Goal: Information Seeking & Learning: Learn about a topic

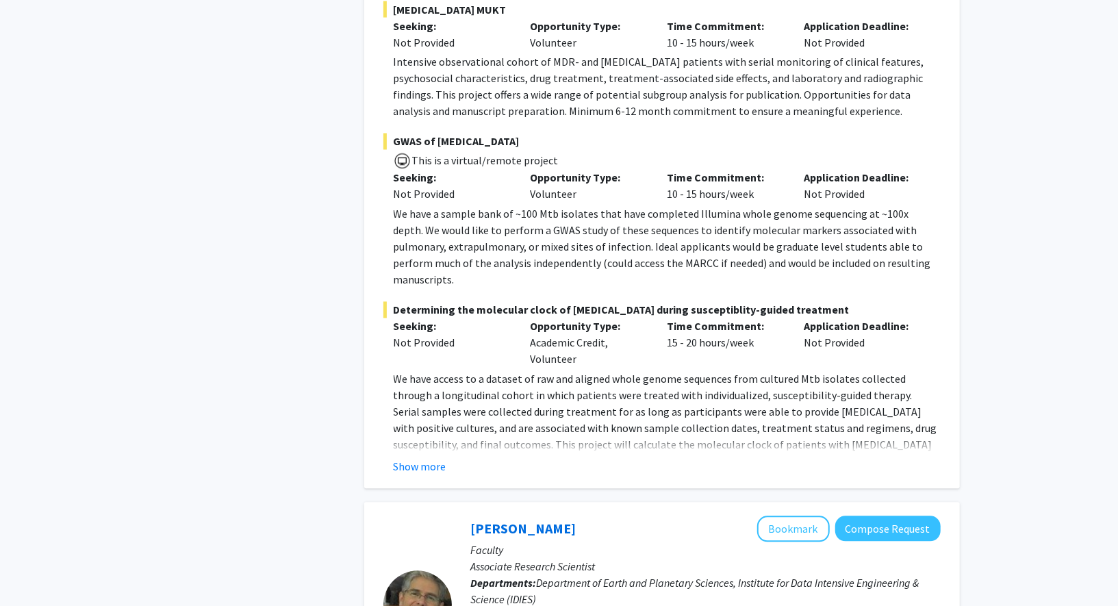
scroll to position [4982, 0]
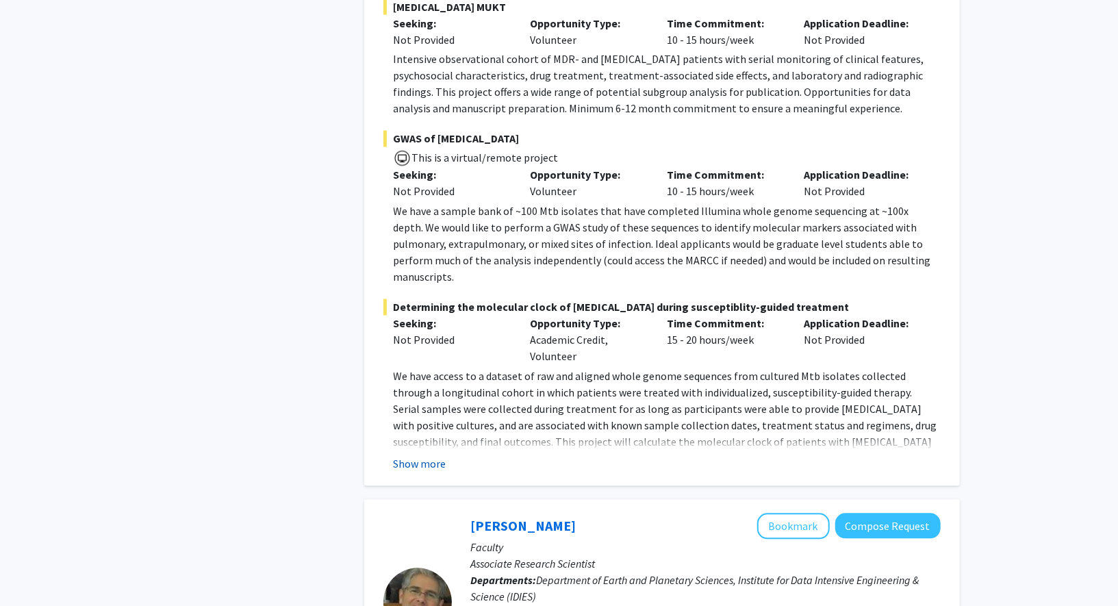
click at [417, 456] on button "Show more" at bounding box center [420, 464] width 53 height 16
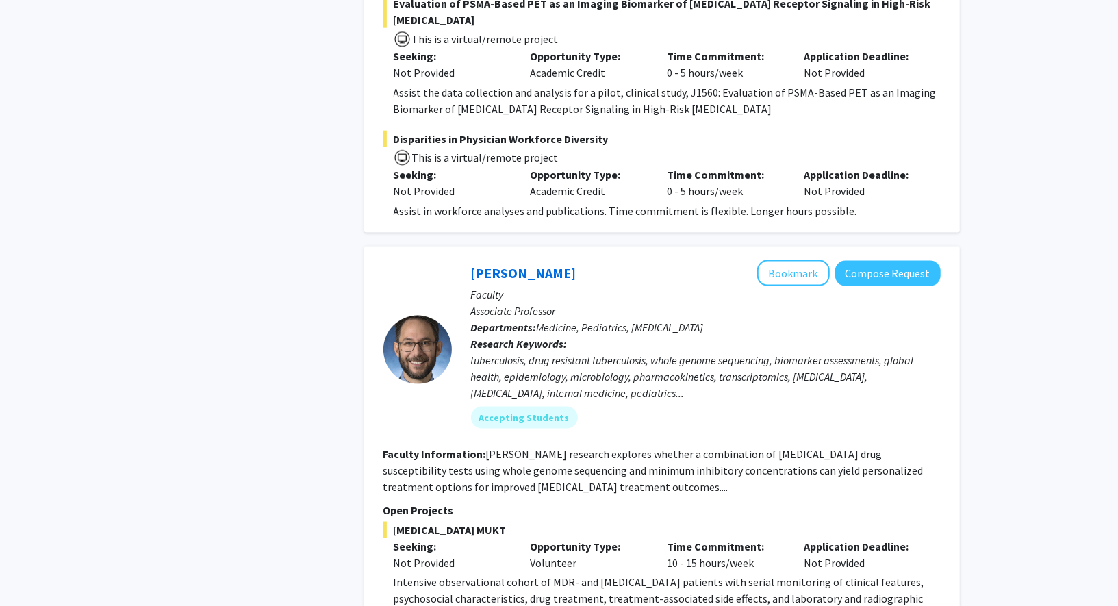
scroll to position [4457, 0]
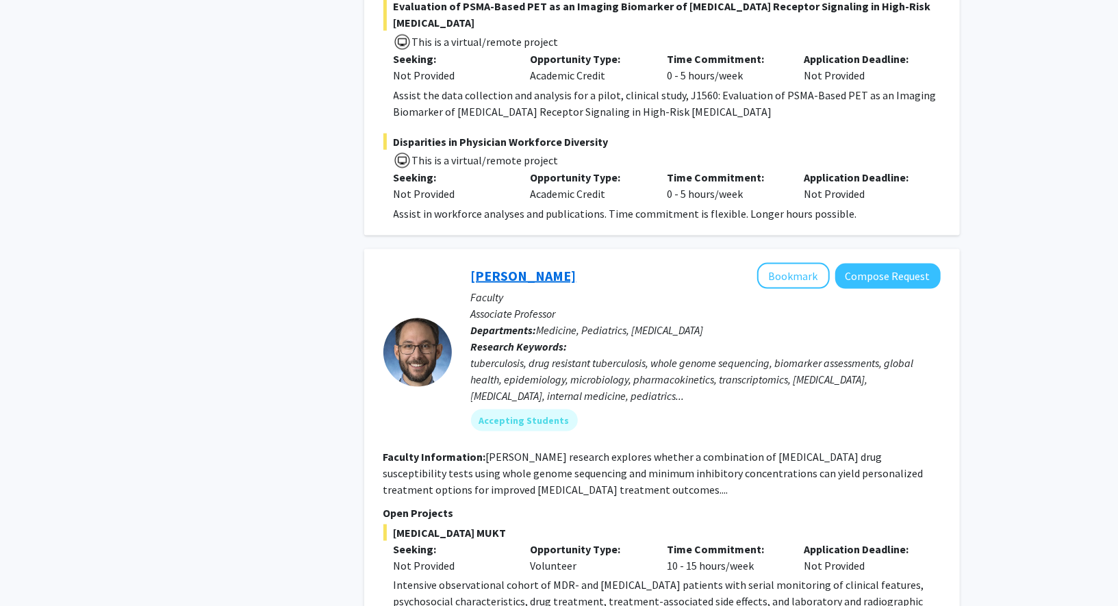
click at [552, 267] on link "[PERSON_NAME]" at bounding box center [523, 275] width 105 height 17
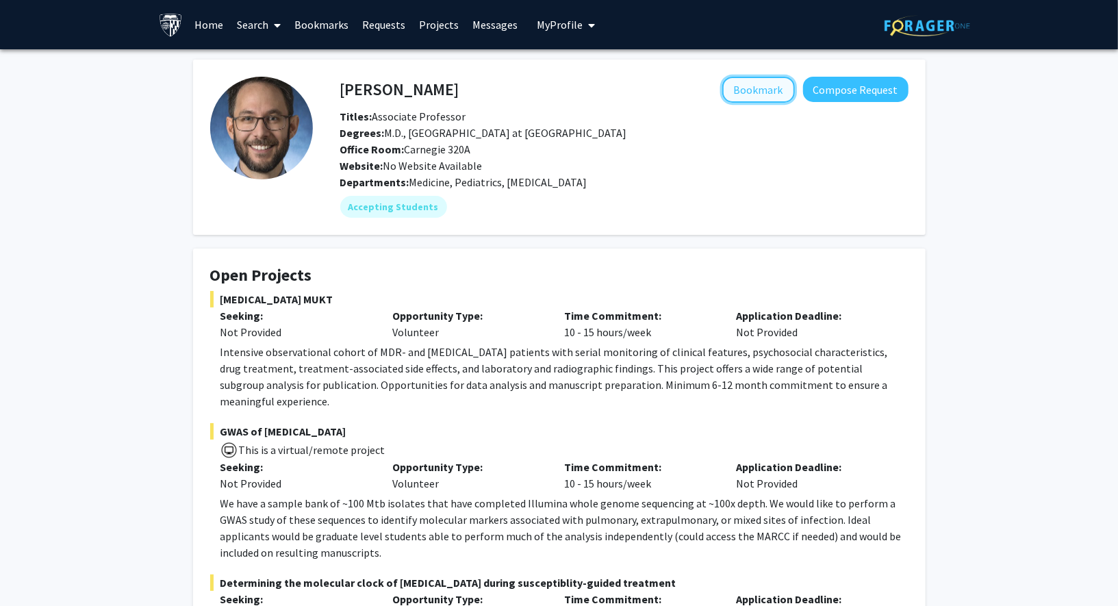
click at [765, 86] on button "Bookmark" at bounding box center [758, 90] width 73 height 26
click at [315, 13] on link "Bookmarks" at bounding box center [321, 25] width 68 height 48
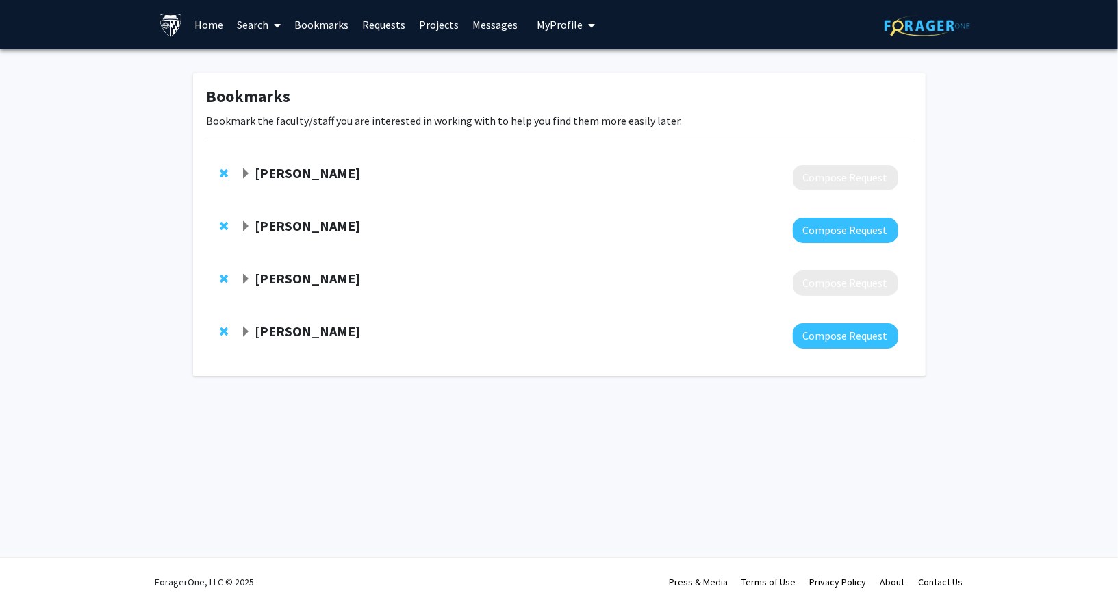
click at [246, 276] on span "Expand Andy Pekosz Bookmark" at bounding box center [245, 279] width 11 height 11
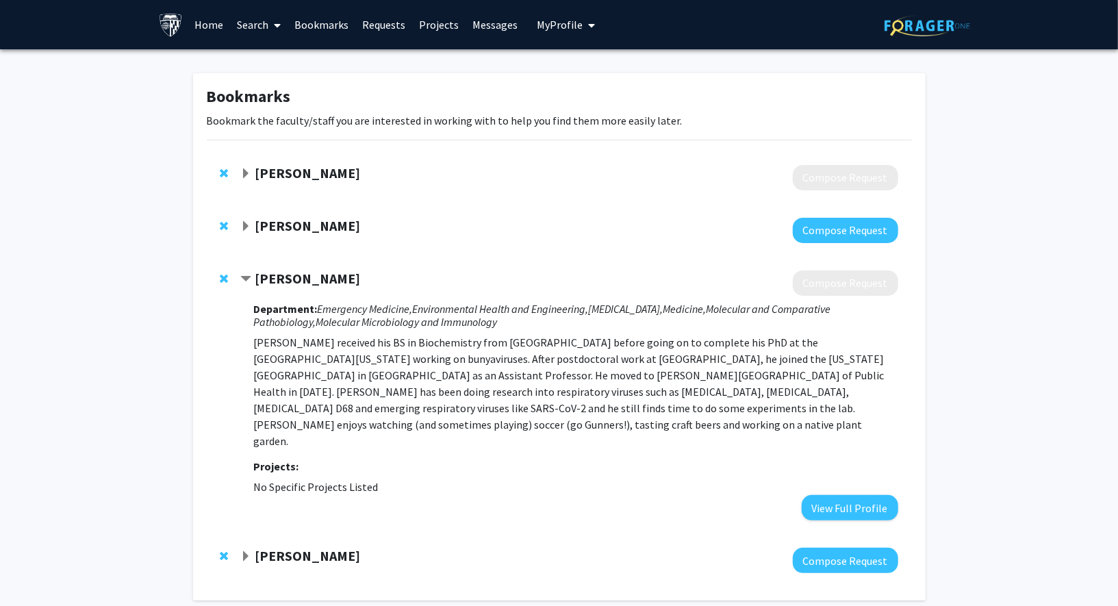
click at [246, 276] on span "Contract Andy Pekosz Bookmark" at bounding box center [245, 279] width 11 height 11
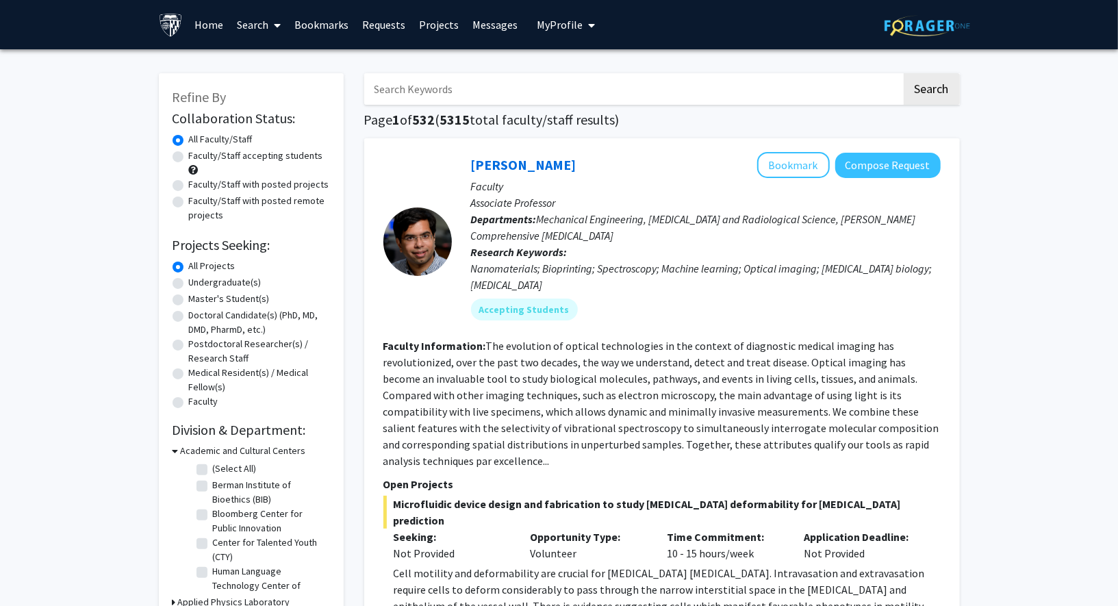
click at [184, 282] on div "Undergraduate(s)" at bounding box center [250, 283] width 157 height 16
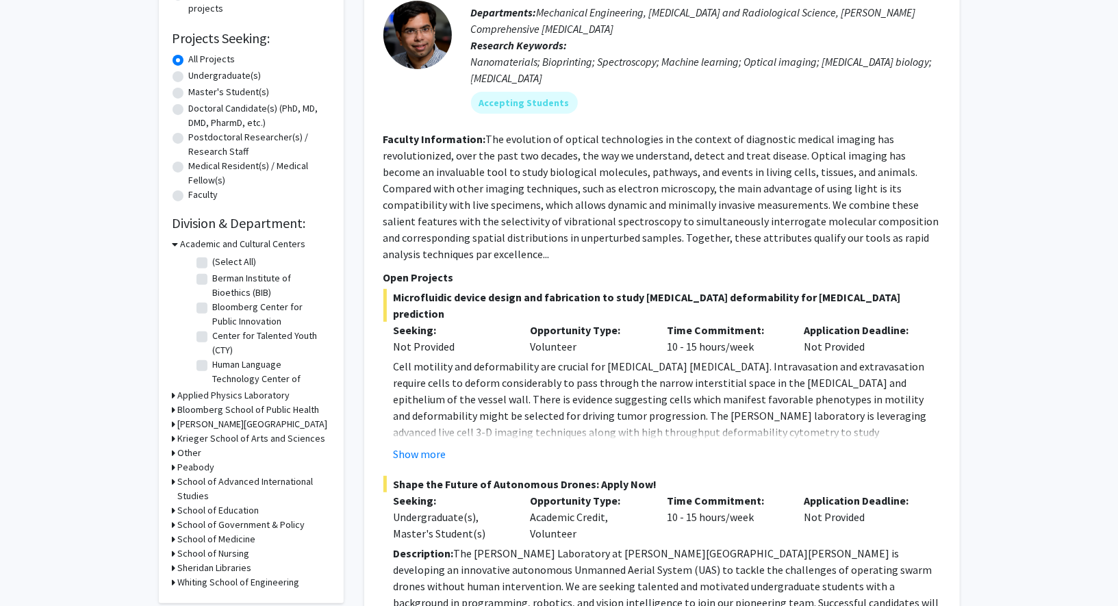
scroll to position [216, 0]
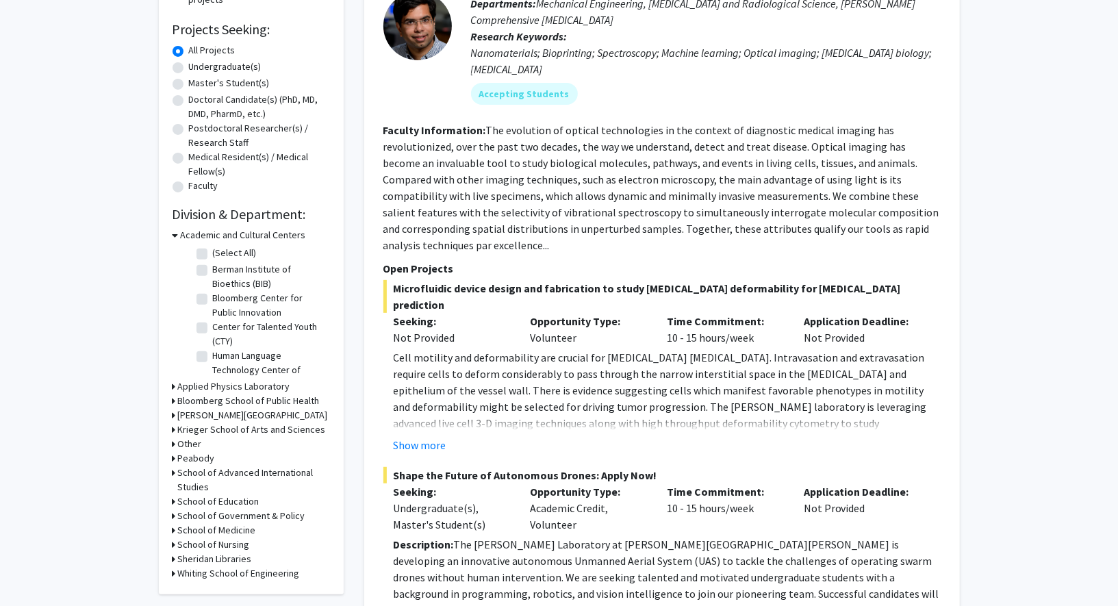
click at [176, 387] on div "Applied Physics Laboratory" at bounding box center [250, 386] width 157 height 14
click at [172, 387] on icon at bounding box center [173, 386] width 3 height 14
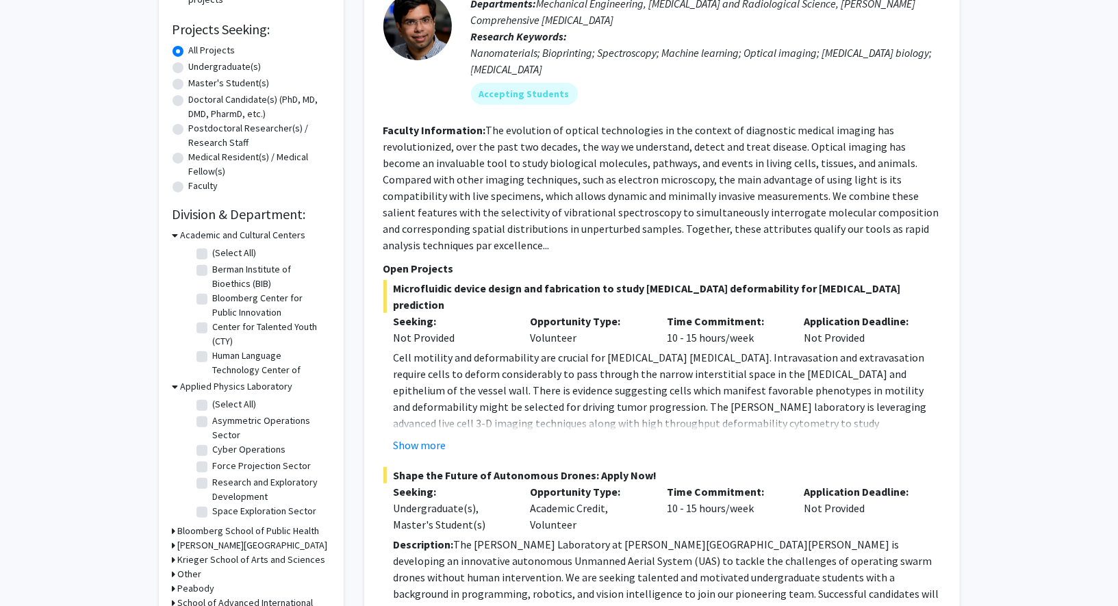
click at [172, 387] on icon at bounding box center [175, 386] width 6 height 14
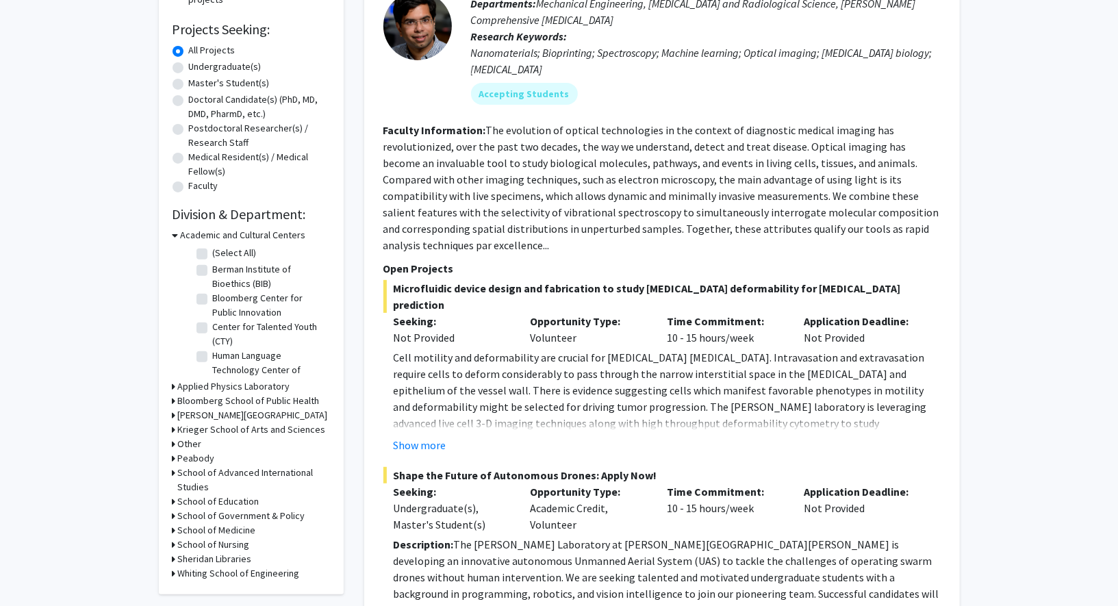
scroll to position [216, 0]
click at [189, 67] on label "Undergraduate(s)" at bounding box center [225, 66] width 73 height 14
click at [189, 67] on input "Undergraduate(s)" at bounding box center [193, 63] width 9 height 9
radio input "true"
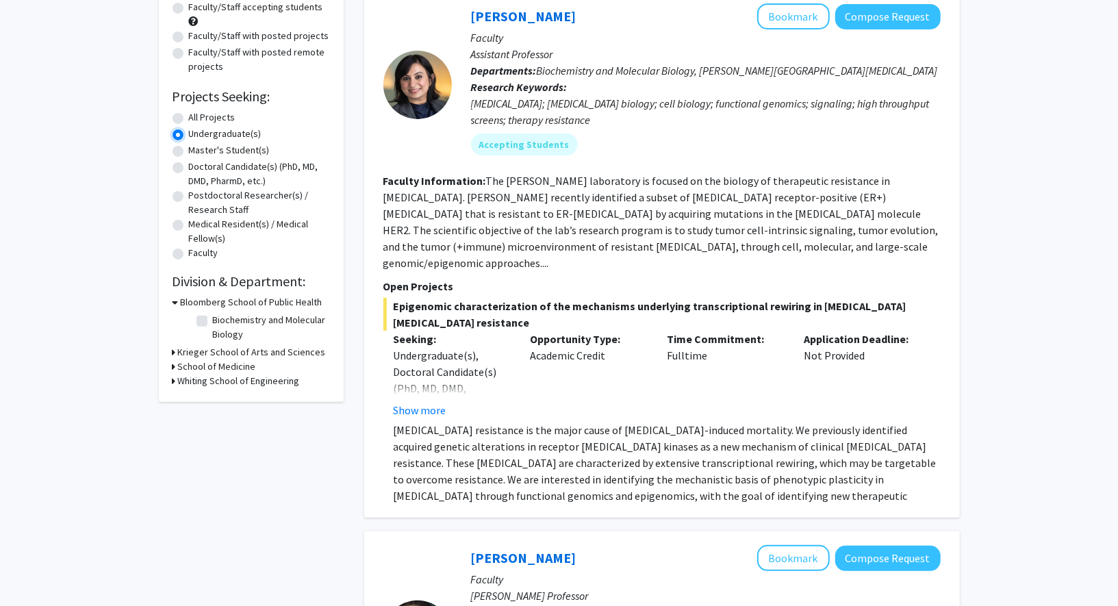
scroll to position [151, 0]
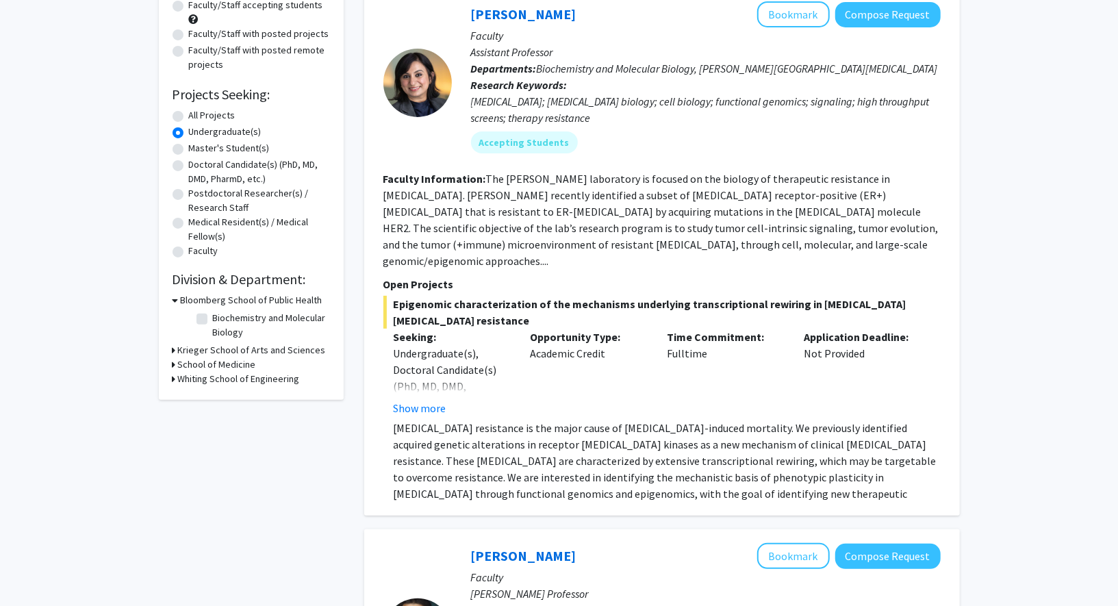
click at [172, 351] on icon at bounding box center [173, 350] width 3 height 14
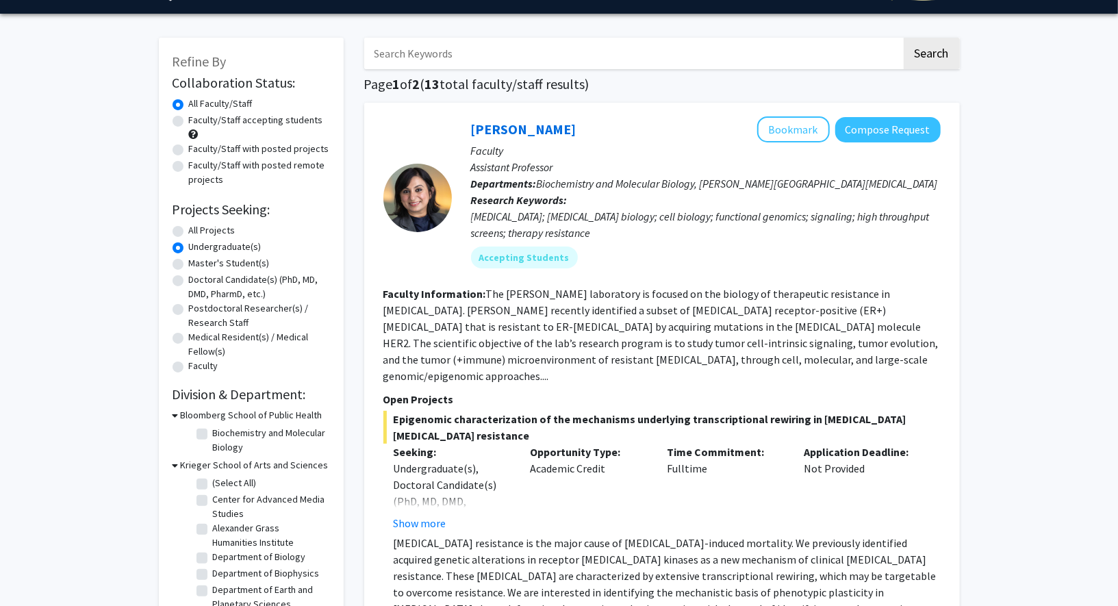
scroll to position [29, 0]
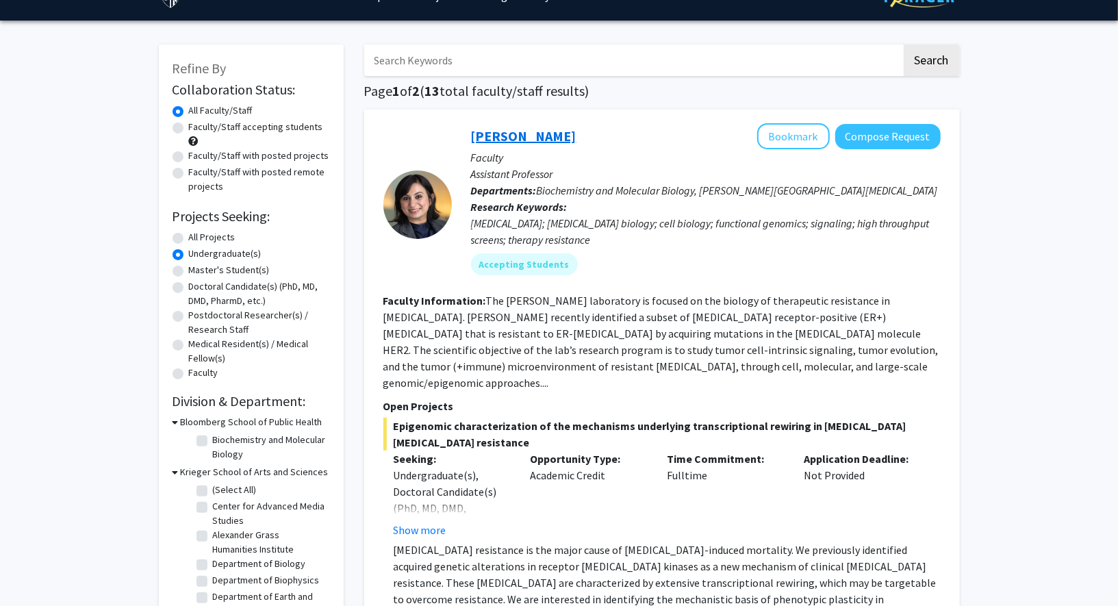
click at [535, 133] on link "[PERSON_NAME]" at bounding box center [523, 135] width 105 height 17
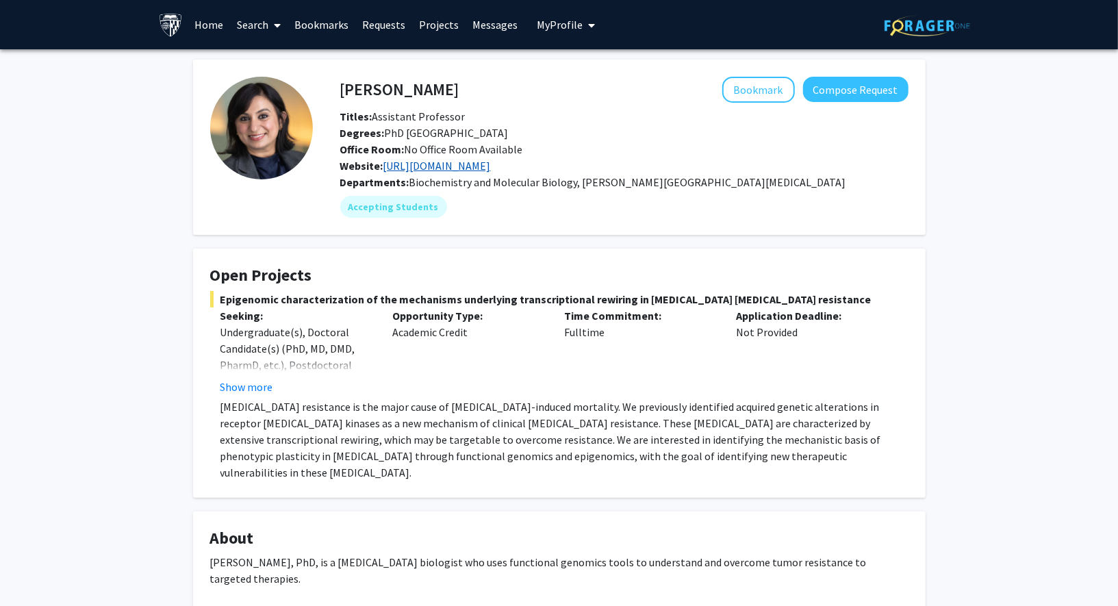
click at [483, 166] on link "[URL][DOMAIN_NAME]" at bounding box center [436, 166] width 107 height 14
click at [744, 86] on button "Bookmark" at bounding box center [758, 90] width 73 height 26
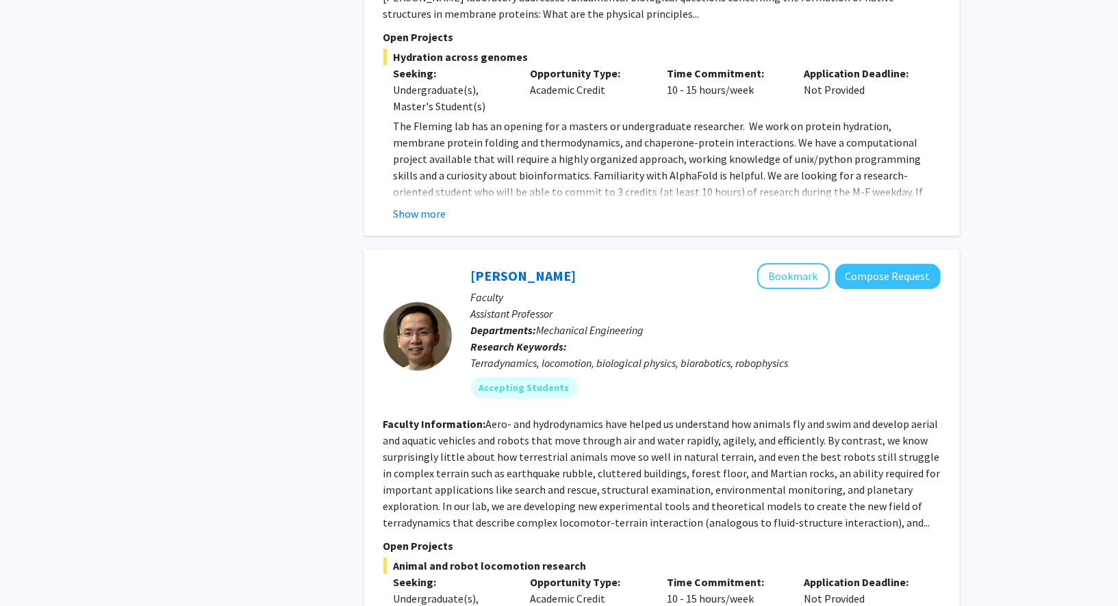
scroll to position [2205, 0]
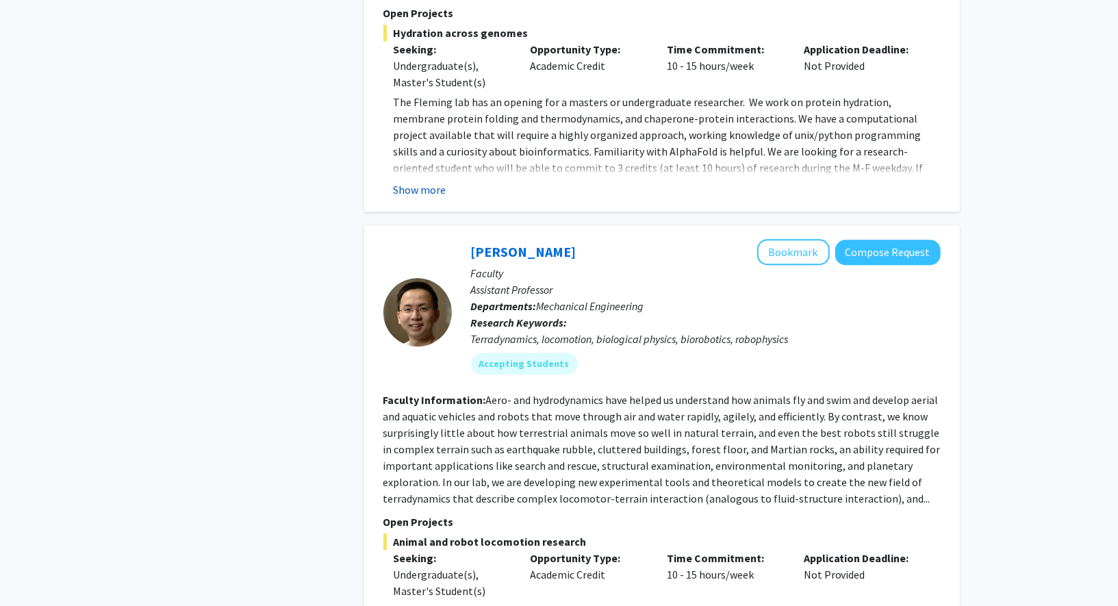
click at [409, 181] on button "Show more" at bounding box center [420, 189] width 53 height 16
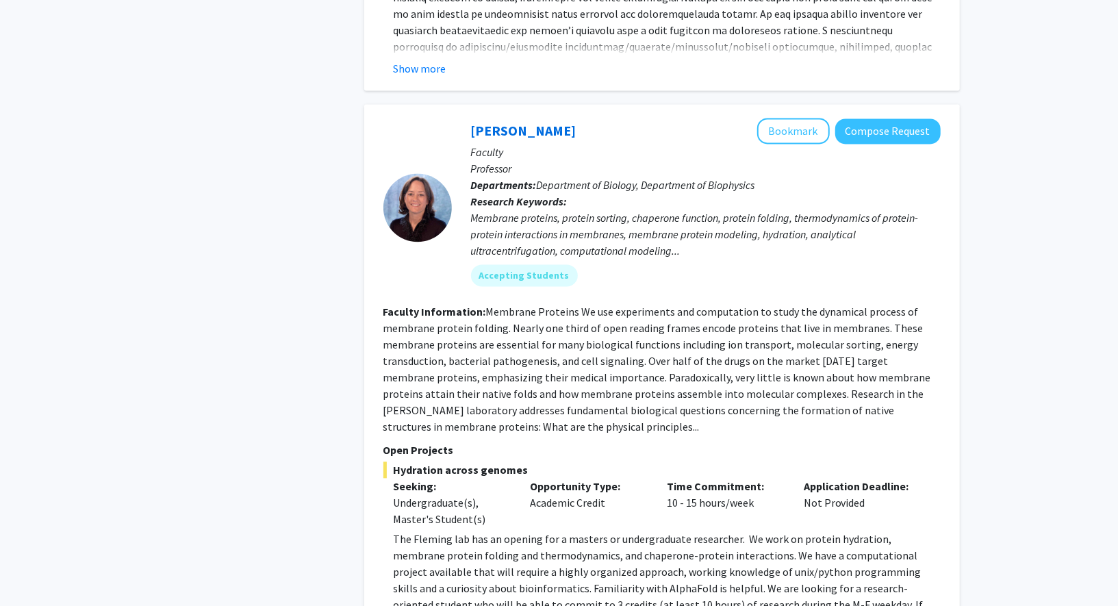
scroll to position [1754, 0]
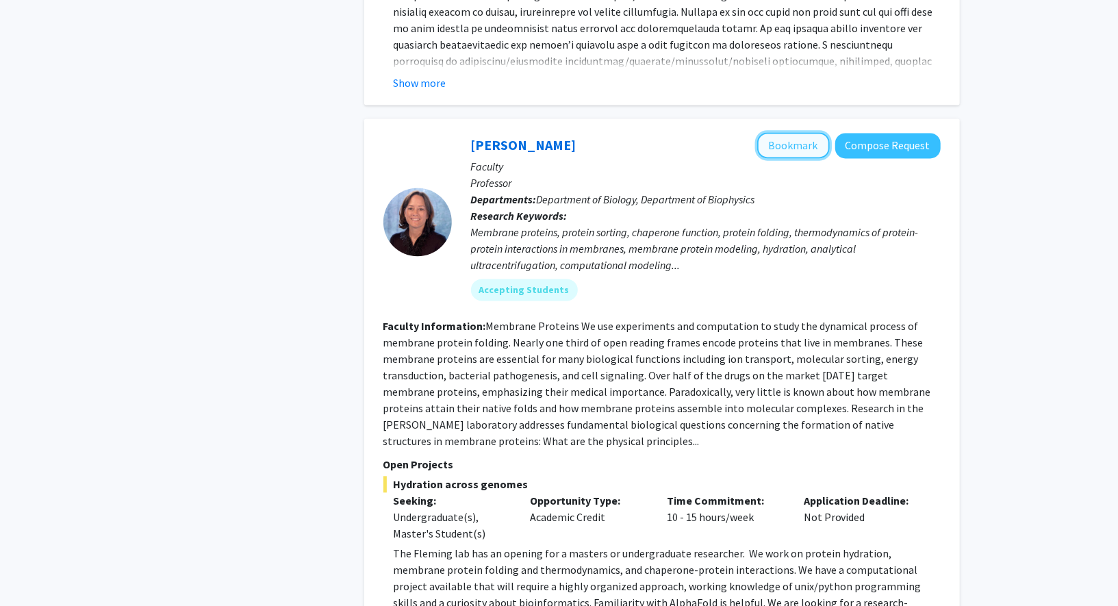
click at [784, 132] on button "Bookmark" at bounding box center [793, 145] width 73 height 26
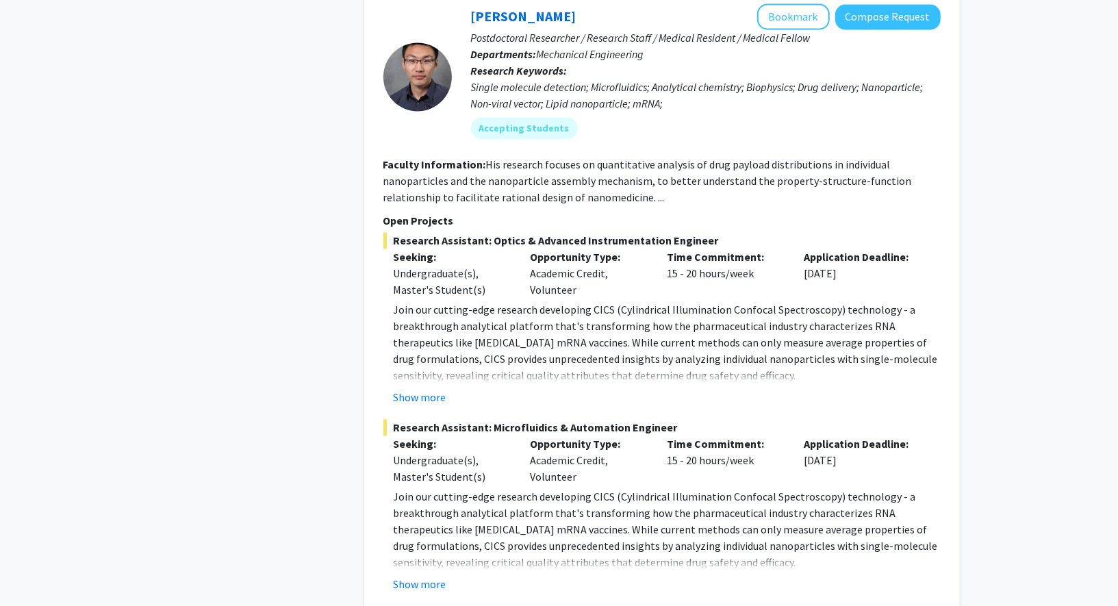
scroll to position [4879, 0]
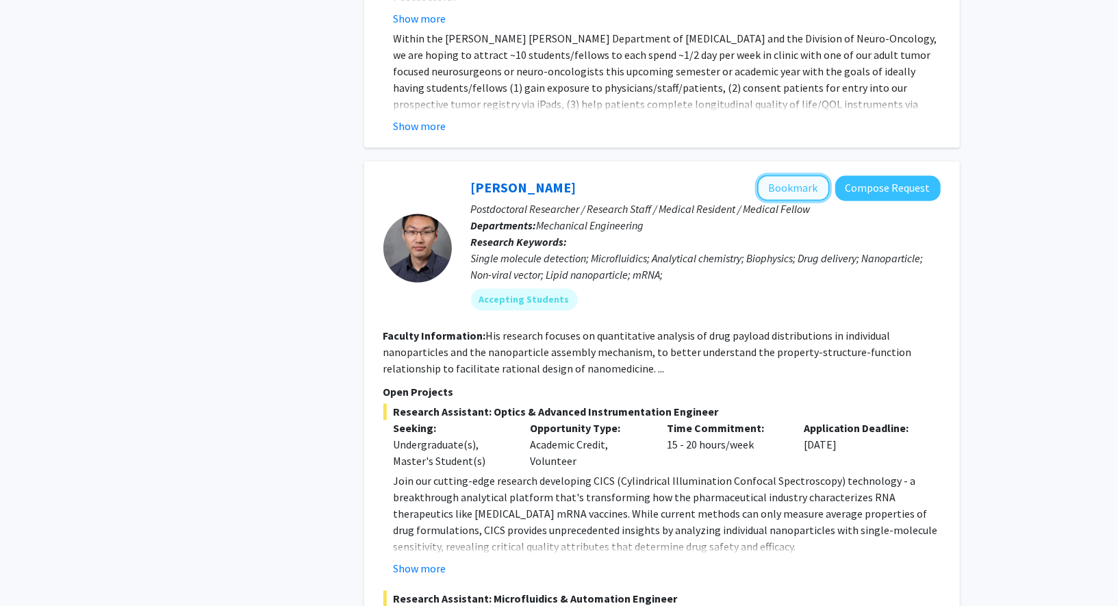
click at [782, 175] on button "Bookmark" at bounding box center [793, 188] width 73 height 26
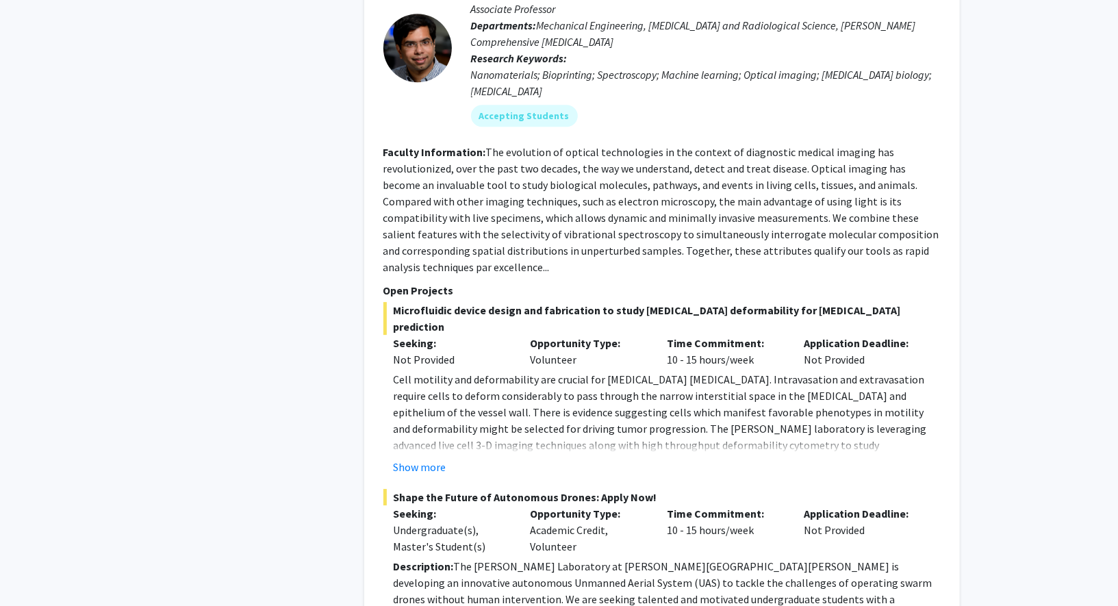
scroll to position [5996, 0]
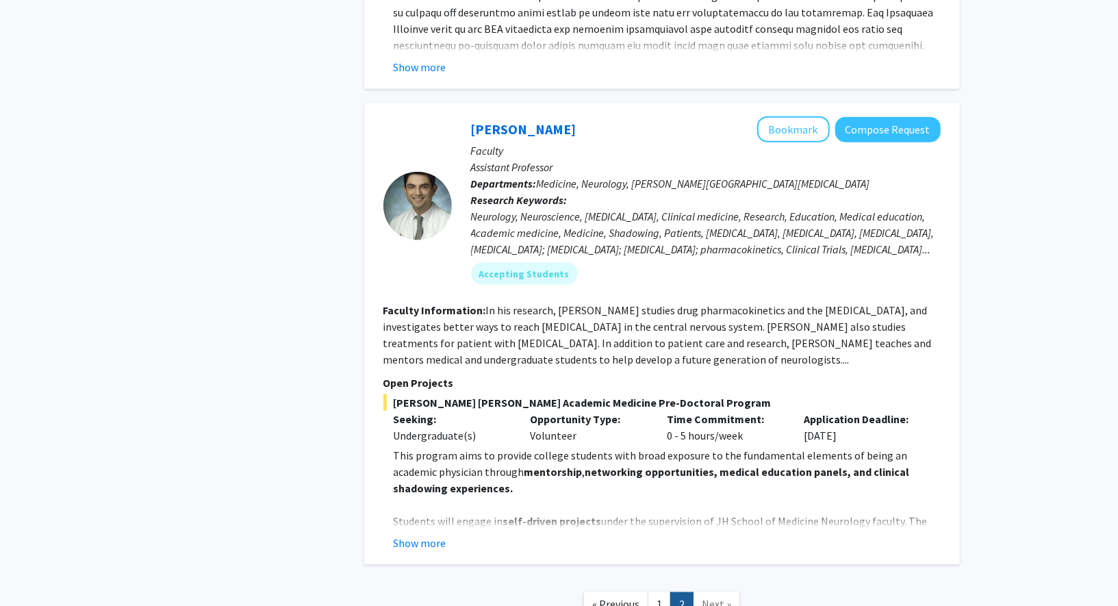
scroll to position [1065, 0]
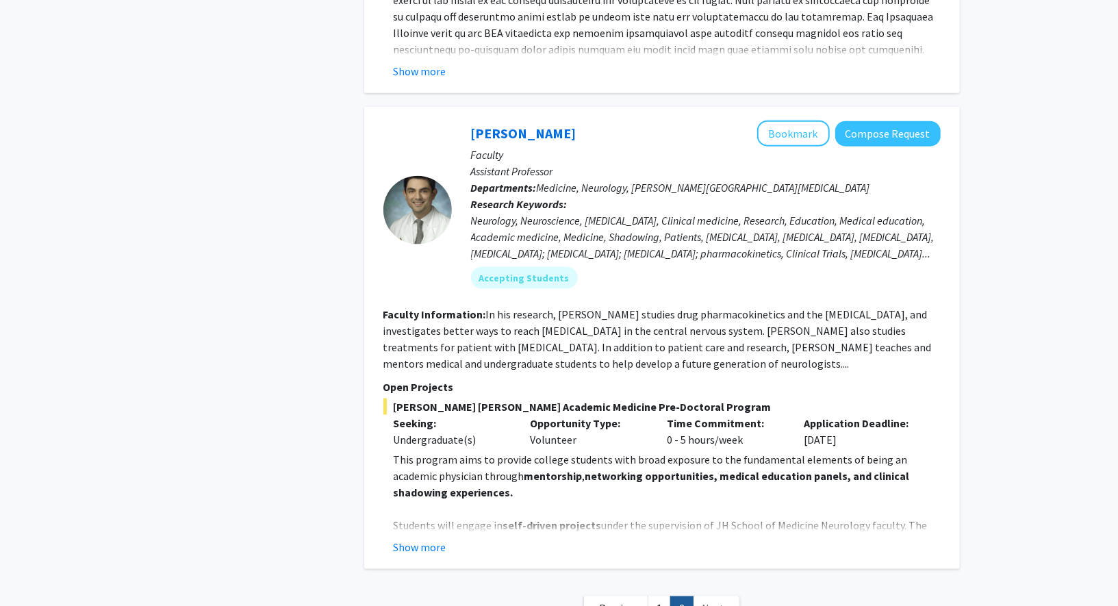
click at [718, 601] on span "Next »" at bounding box center [716, 608] width 29 height 14
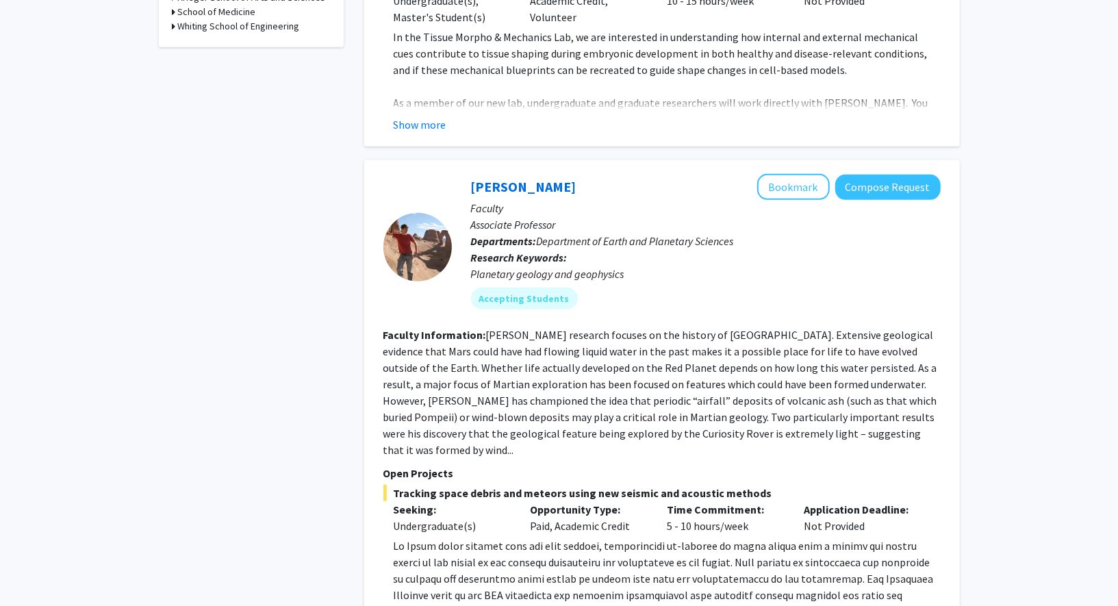
scroll to position [0, 0]
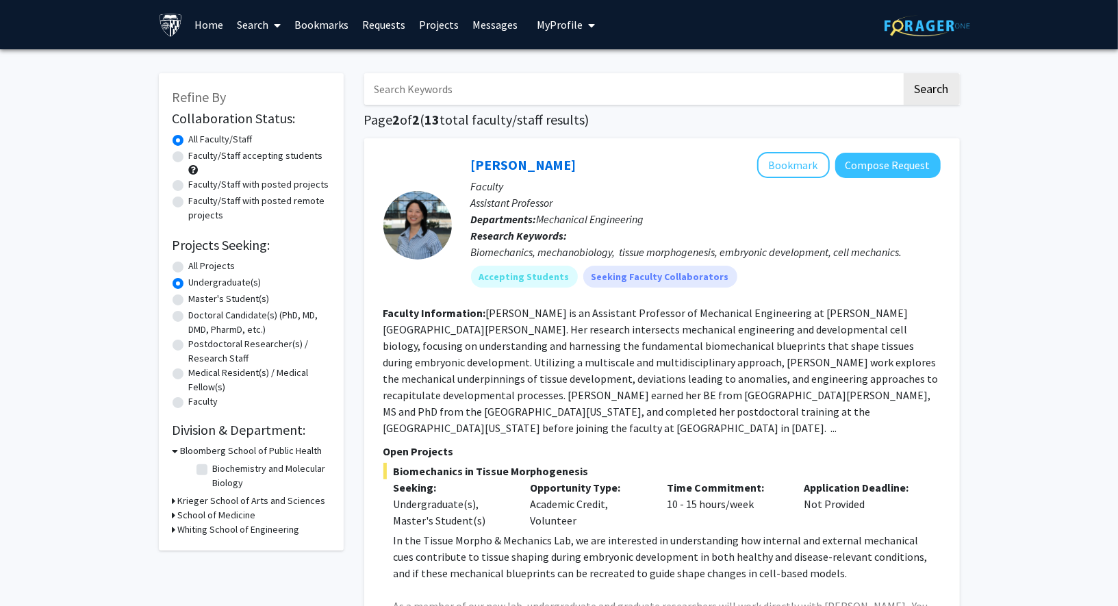
click at [179, 502] on h3 "Krieger School of Arts and Sciences" at bounding box center [252, 500] width 148 height 14
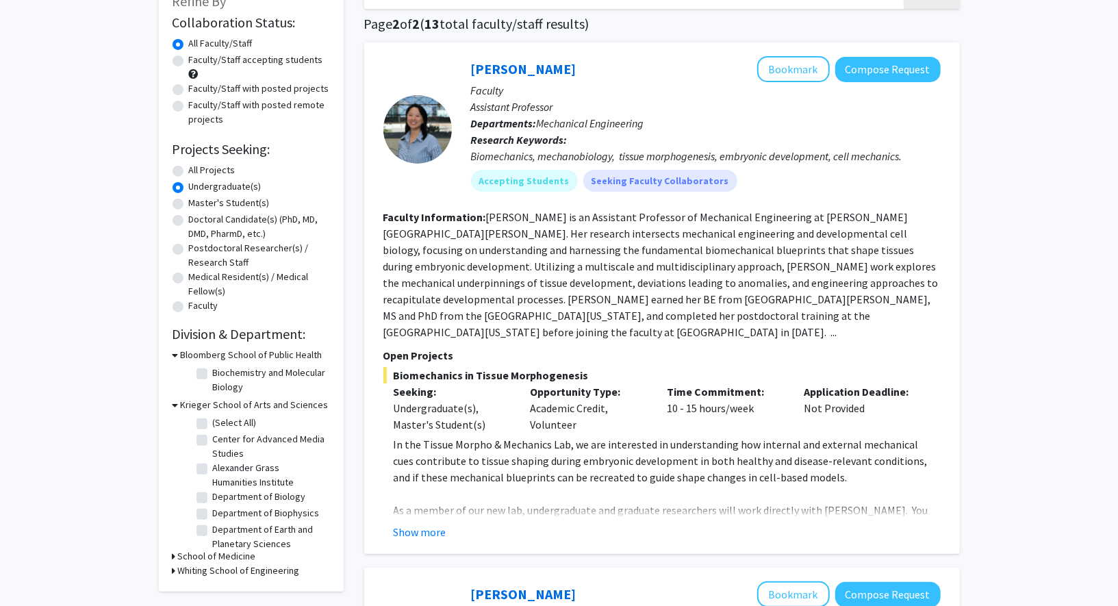
scroll to position [177, 0]
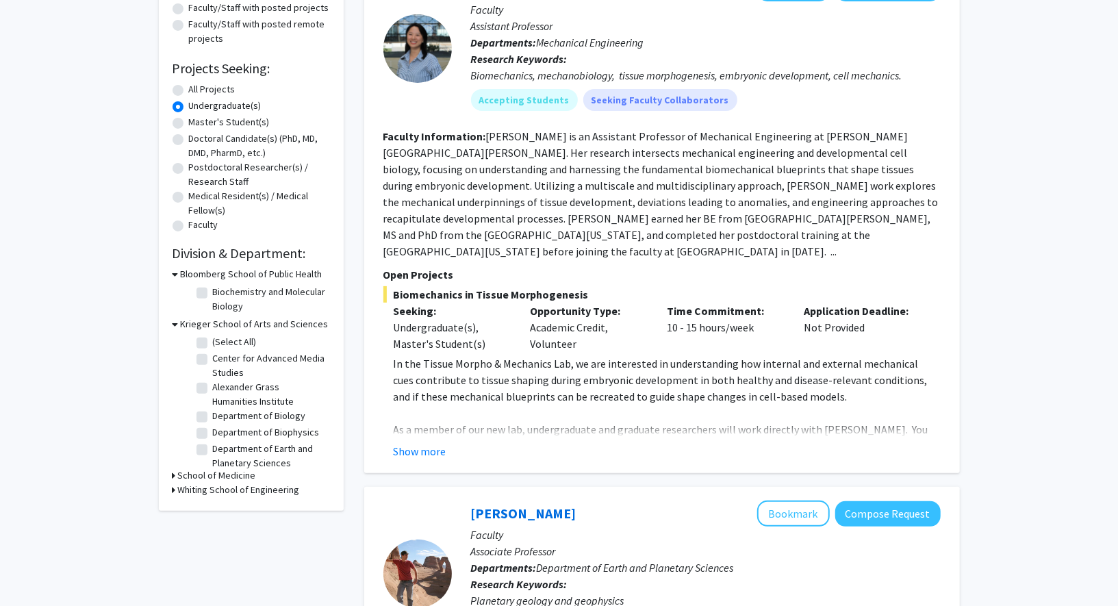
click at [213, 342] on label "(Select All)" at bounding box center [235, 342] width 44 height 14
click at [213, 342] on input "(Select All)" at bounding box center [217, 339] width 9 height 9
checkbox input "true"
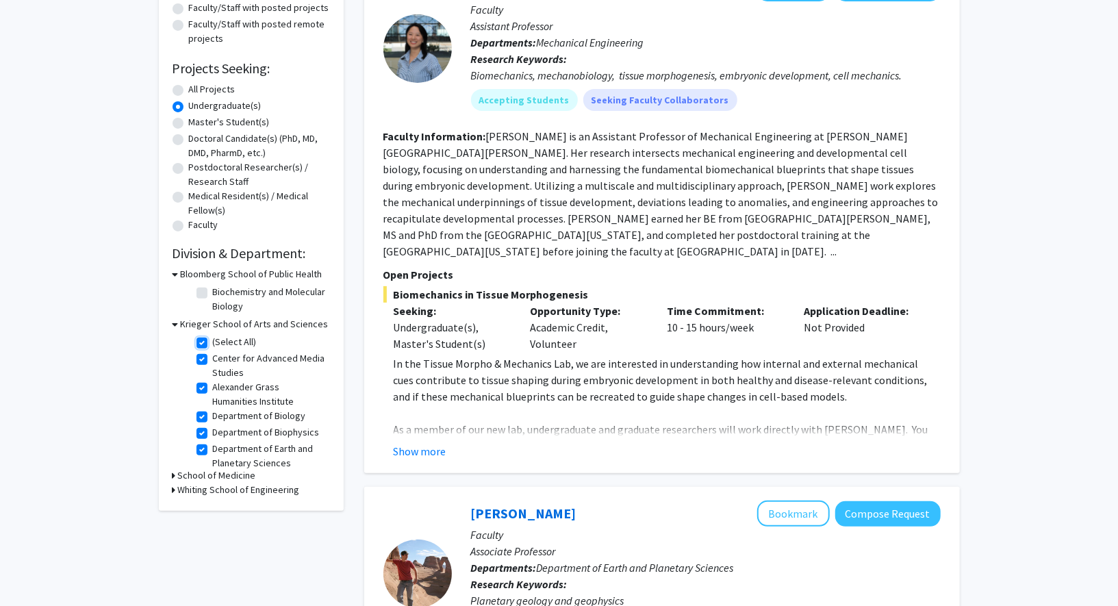
checkbox input "true"
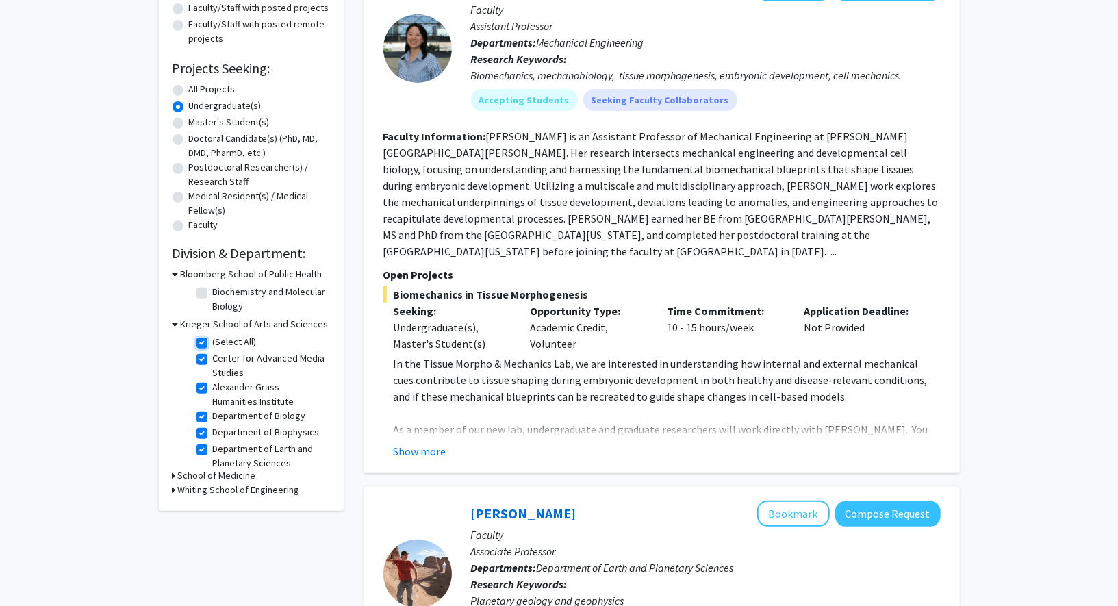
checkbox input "true"
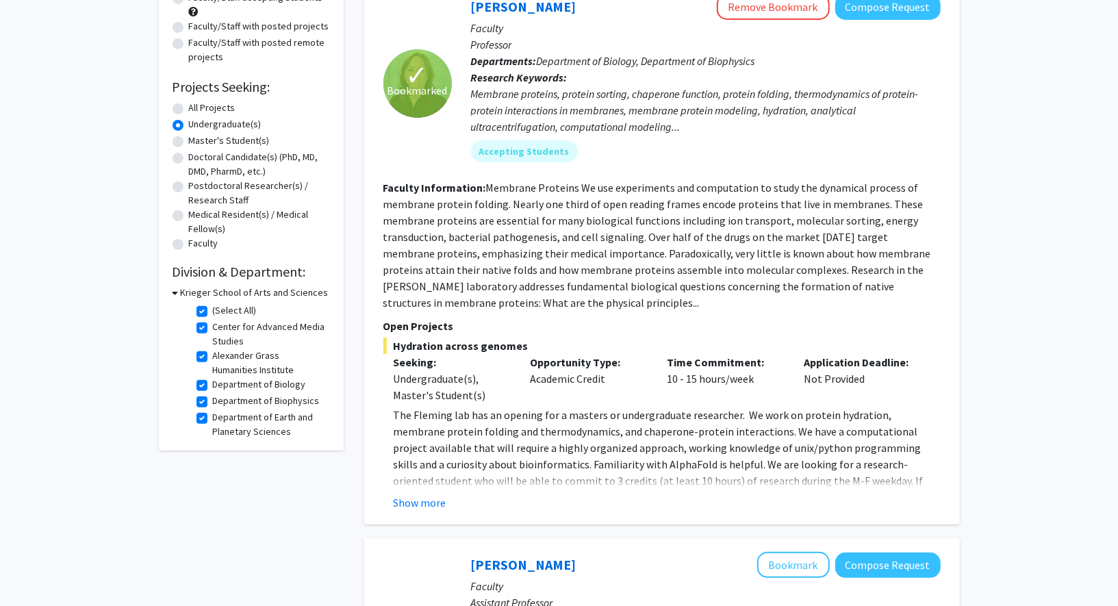
scroll to position [146, 0]
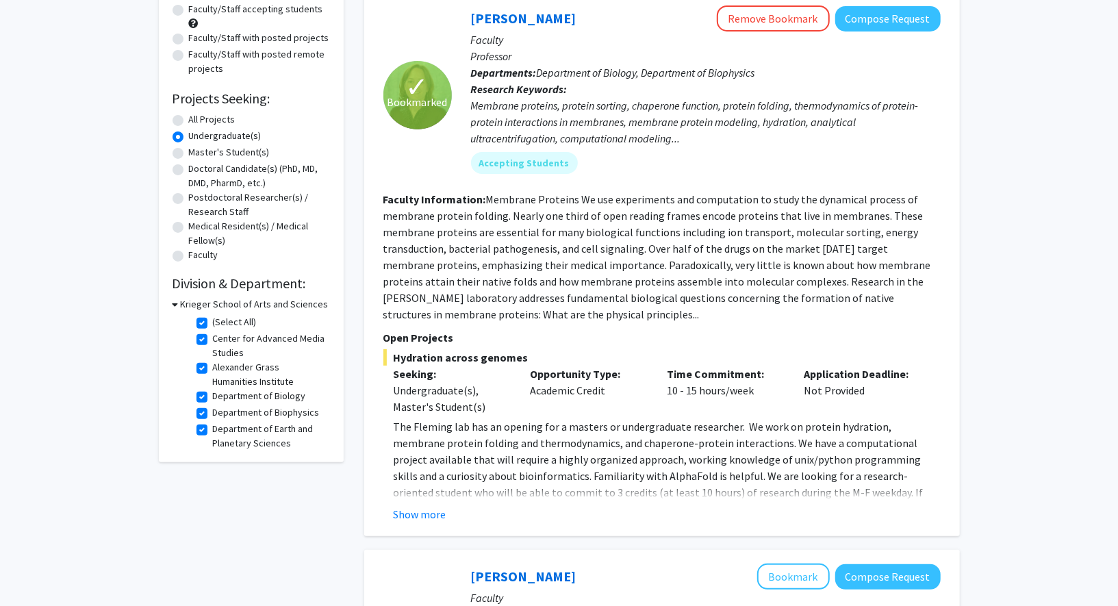
click at [213, 321] on label "(Select All)" at bounding box center [235, 322] width 44 height 14
click at [213, 321] on input "(Select All)" at bounding box center [217, 319] width 9 height 9
checkbox input "false"
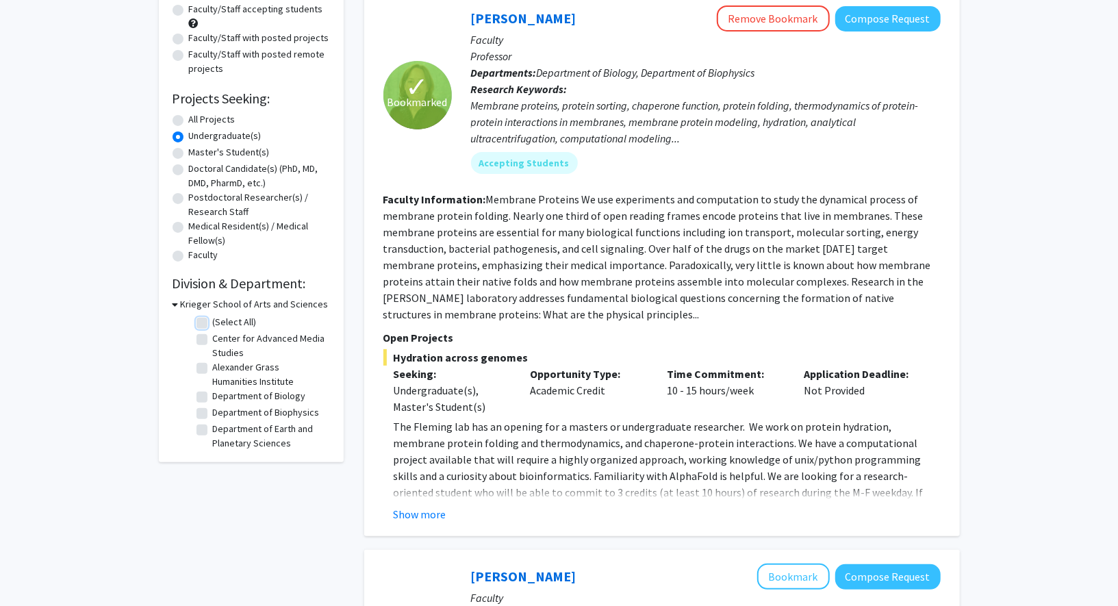
checkbox input "false"
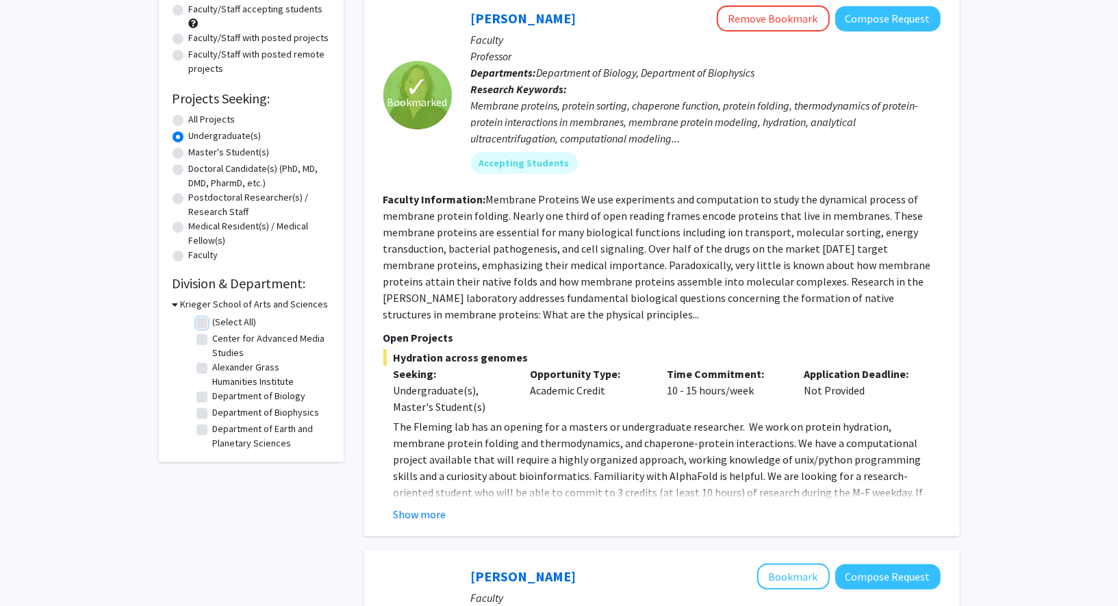
checkbox input "false"
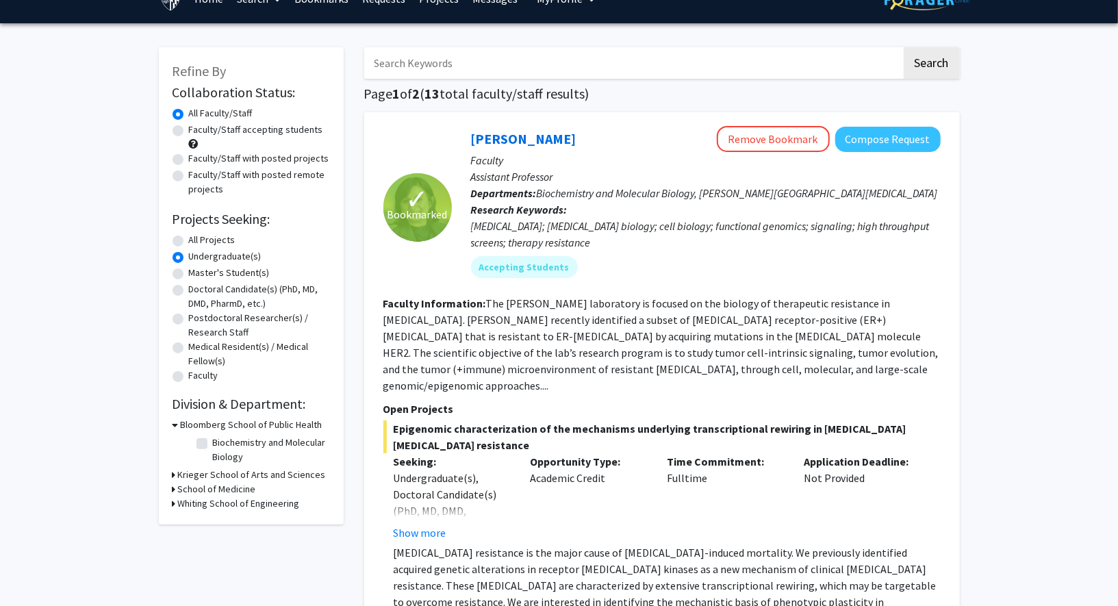
scroll to position [60, 0]
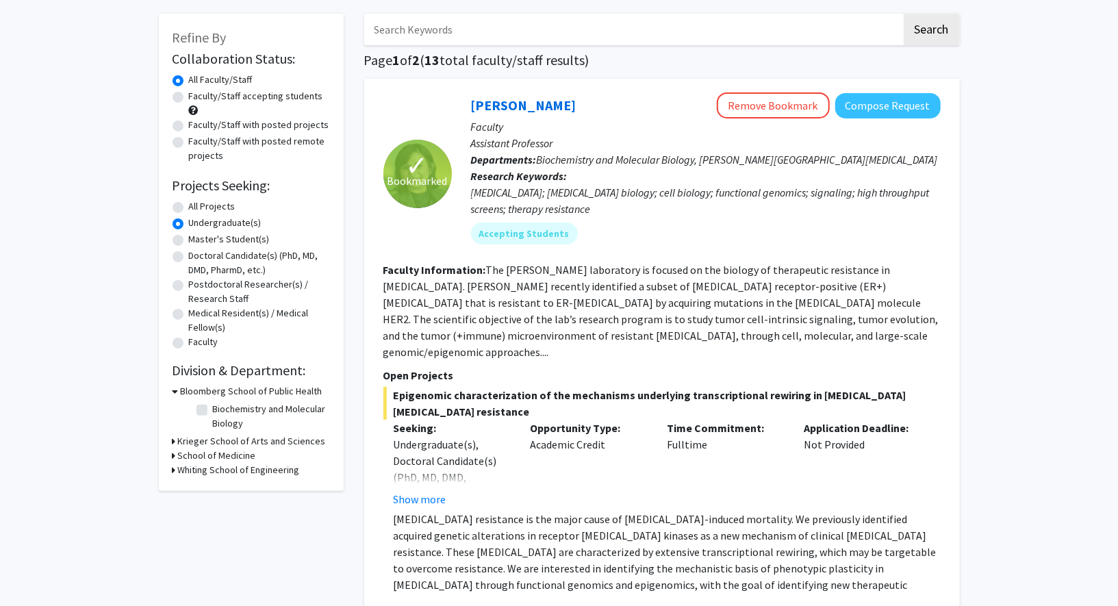
click at [213, 410] on label "Biochemistry and Molecular Biology" at bounding box center [270, 416] width 114 height 29
click at [213, 410] on input "Biochemistry and Molecular Biology" at bounding box center [217, 406] width 9 height 9
checkbox input "true"
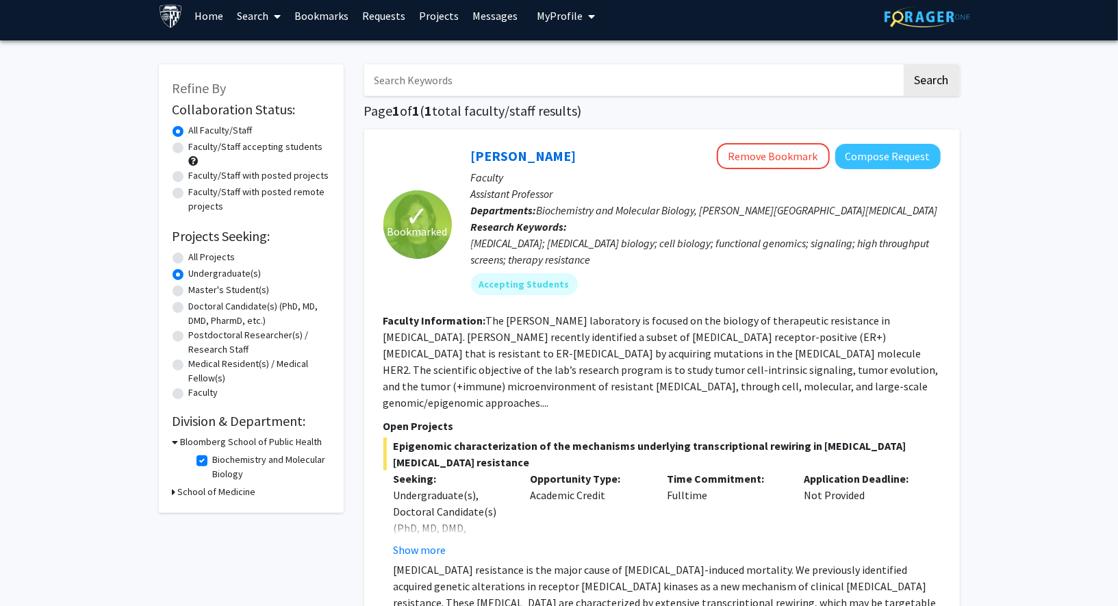
scroll to position [7, 0]
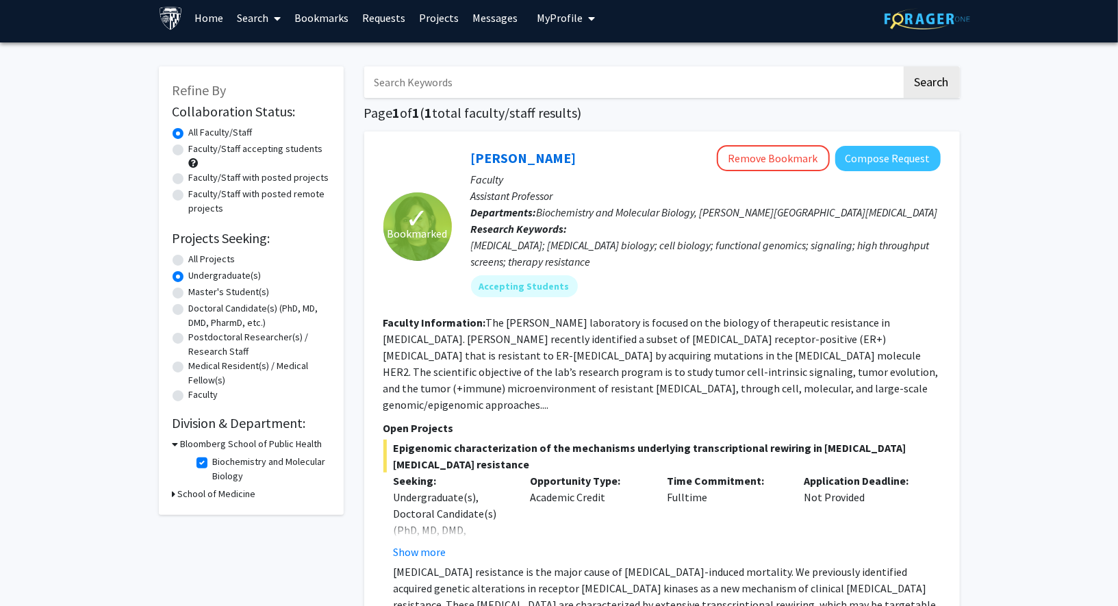
click at [83, 415] on div "Refine By Collaboration Status: Collaboration Status All Faculty/Staff Collabor…" at bounding box center [559, 405] width 1118 height 727
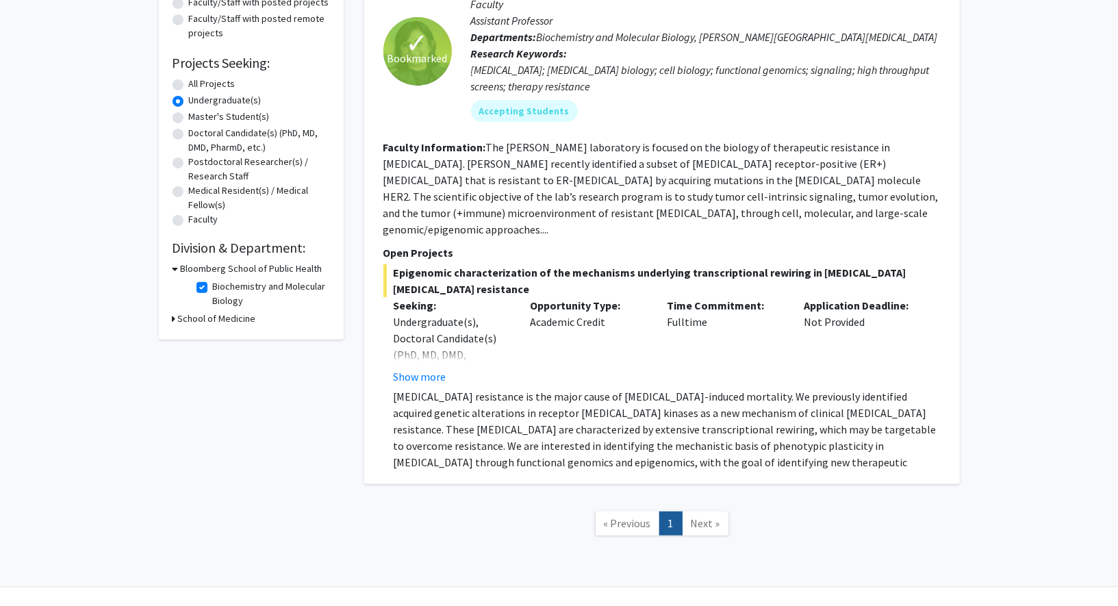
scroll to position [194, 0]
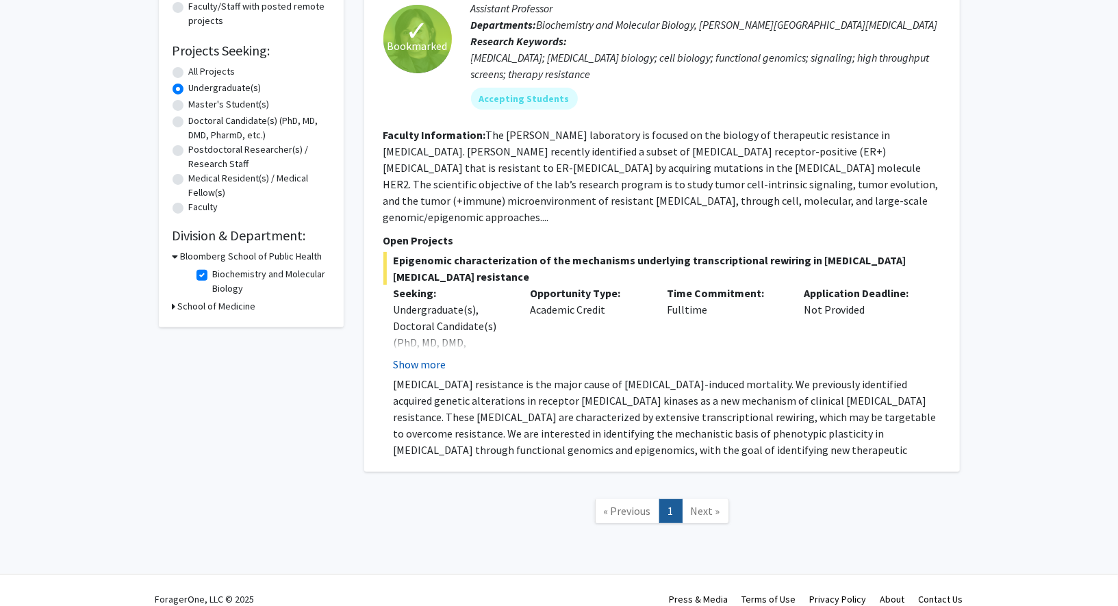
click at [412, 356] on button "Show more" at bounding box center [420, 364] width 53 height 16
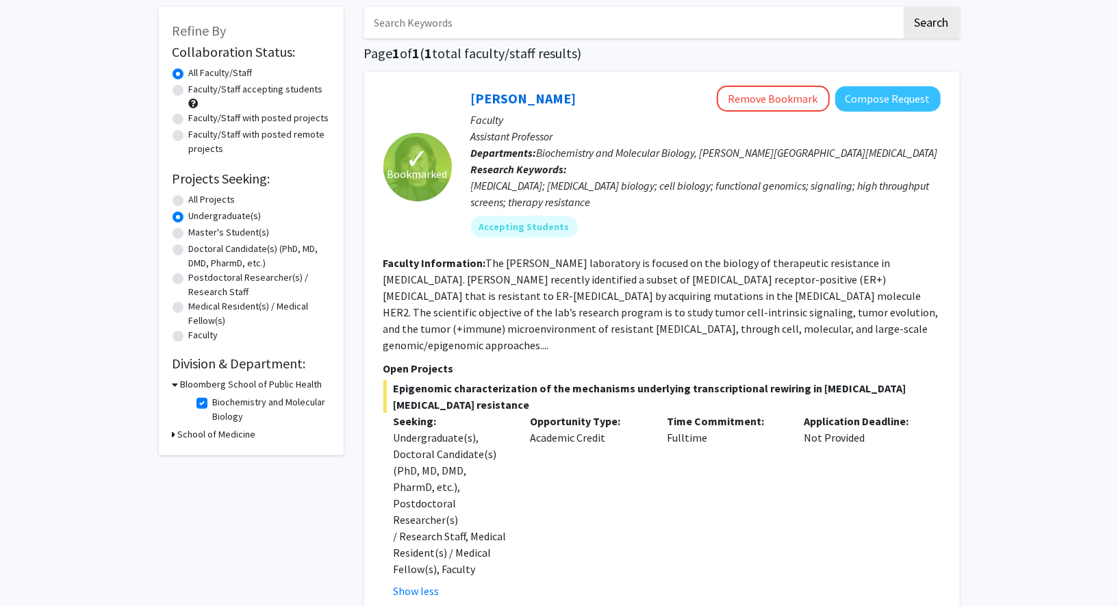
scroll to position [0, 0]
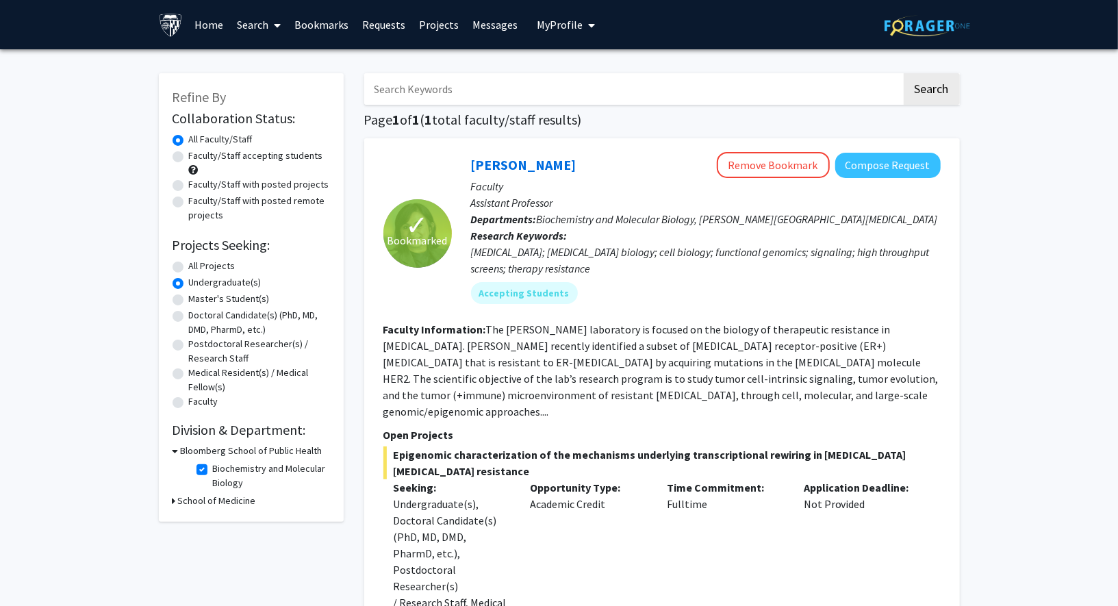
click at [629, 189] on p "Faculty" at bounding box center [706, 186] width 470 height 16
click at [330, 29] on link "Bookmarks" at bounding box center [321, 25] width 68 height 48
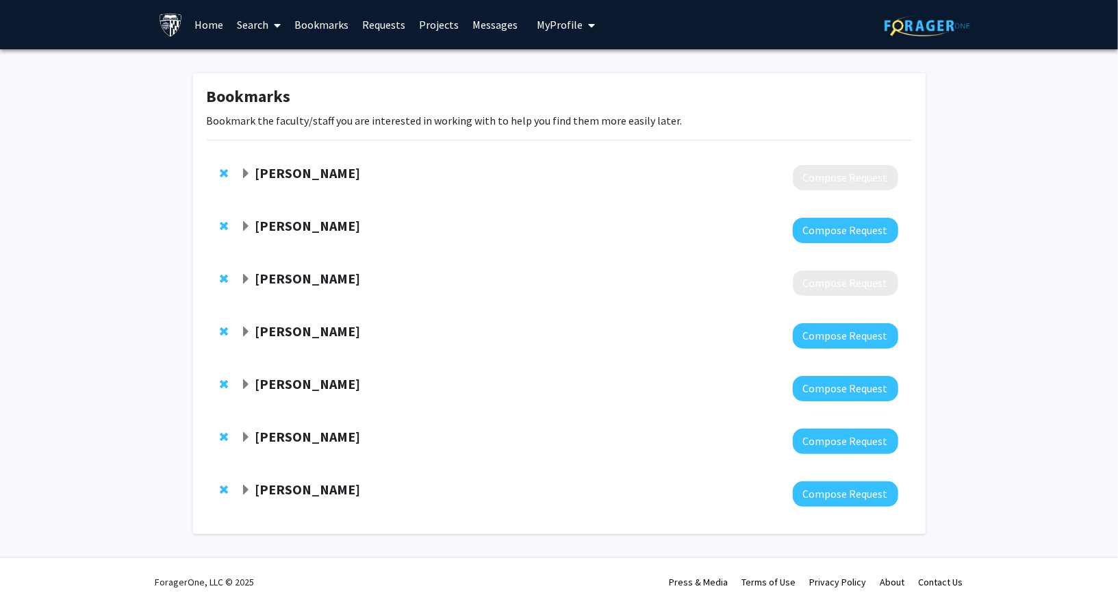
click at [256, 223] on strong "[PERSON_NAME]" at bounding box center [307, 225] width 105 height 17
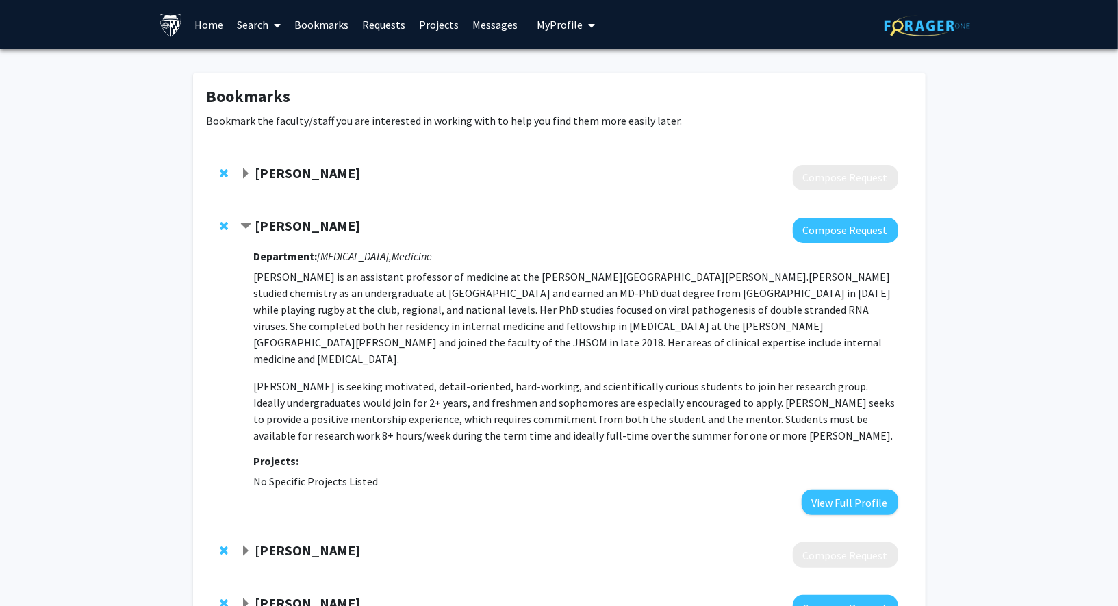
click at [305, 231] on strong "[PERSON_NAME]" at bounding box center [307, 225] width 105 height 17
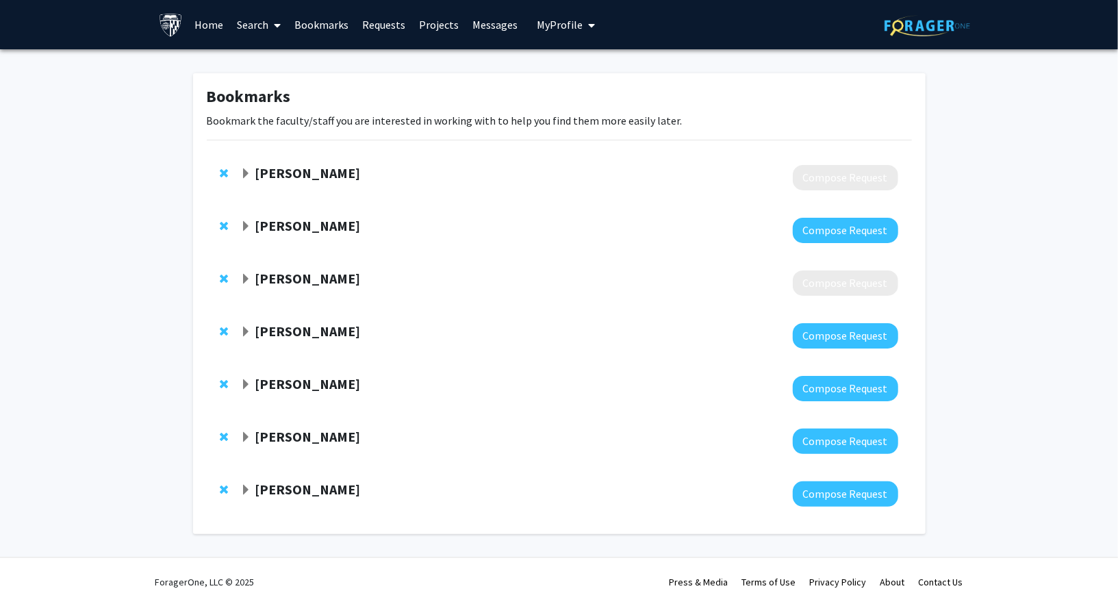
click at [305, 231] on strong "[PERSON_NAME]" at bounding box center [307, 225] width 105 height 17
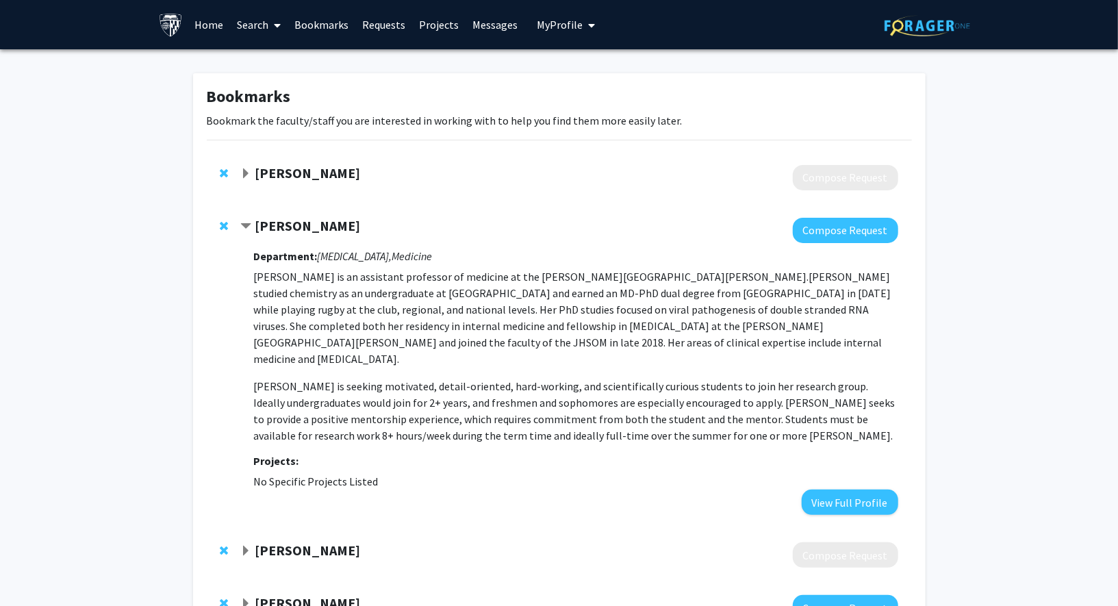
click at [268, 257] on strong "Department:" at bounding box center [285, 256] width 64 height 14
click at [287, 229] on strong "[PERSON_NAME]" at bounding box center [307, 225] width 105 height 17
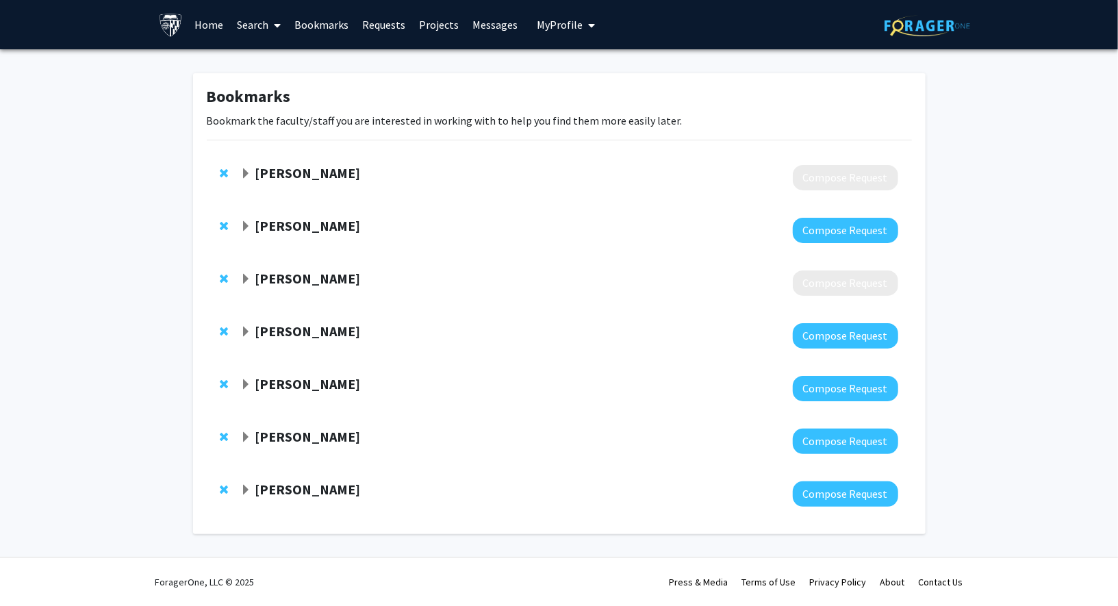
click at [272, 173] on strong "[PERSON_NAME]" at bounding box center [307, 172] width 105 height 17
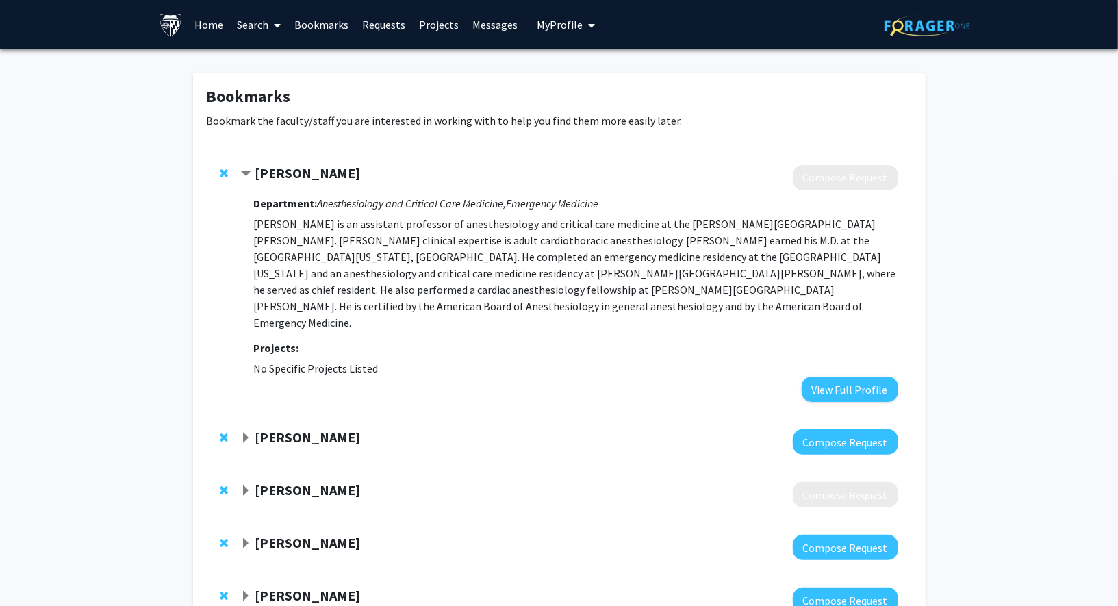
click at [296, 173] on strong "[PERSON_NAME]" at bounding box center [307, 172] width 105 height 17
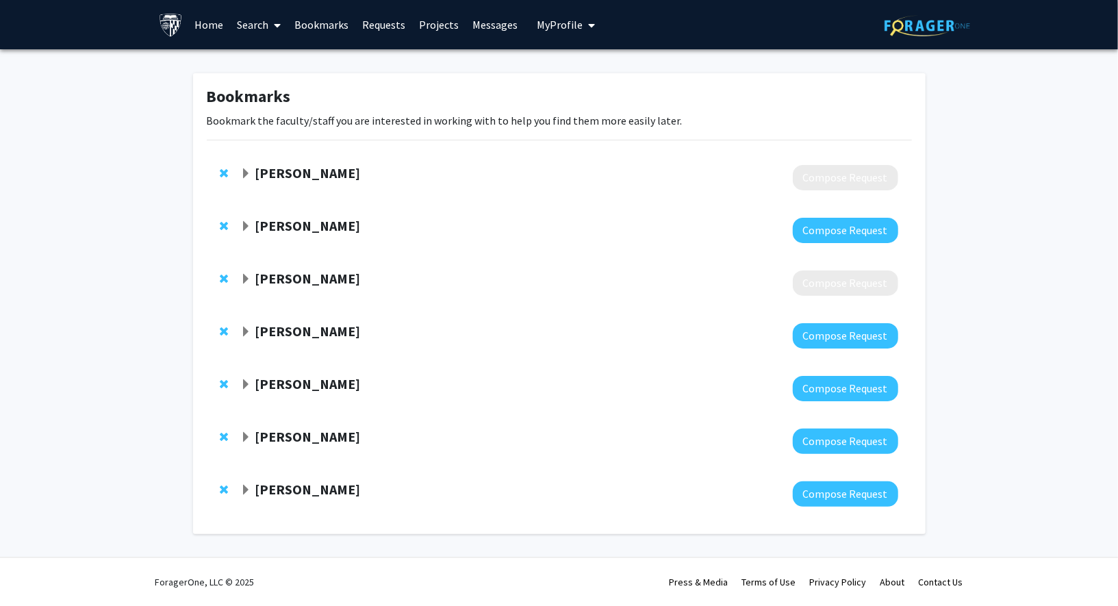
click at [296, 173] on strong "[PERSON_NAME]" at bounding box center [307, 172] width 105 height 17
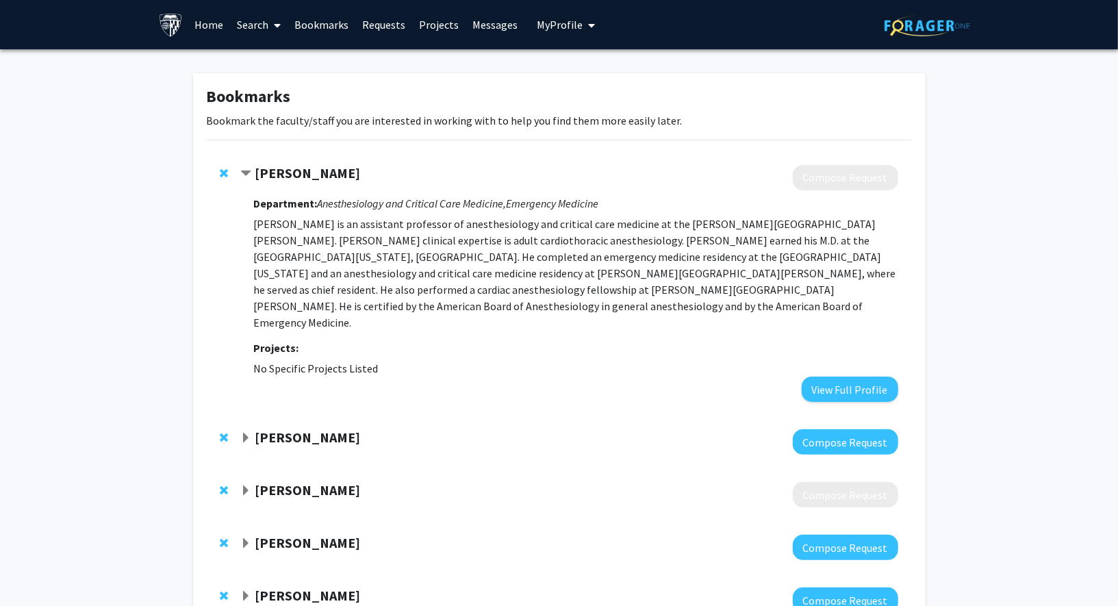
click at [292, 428] on strong "[PERSON_NAME]" at bounding box center [307, 436] width 105 height 17
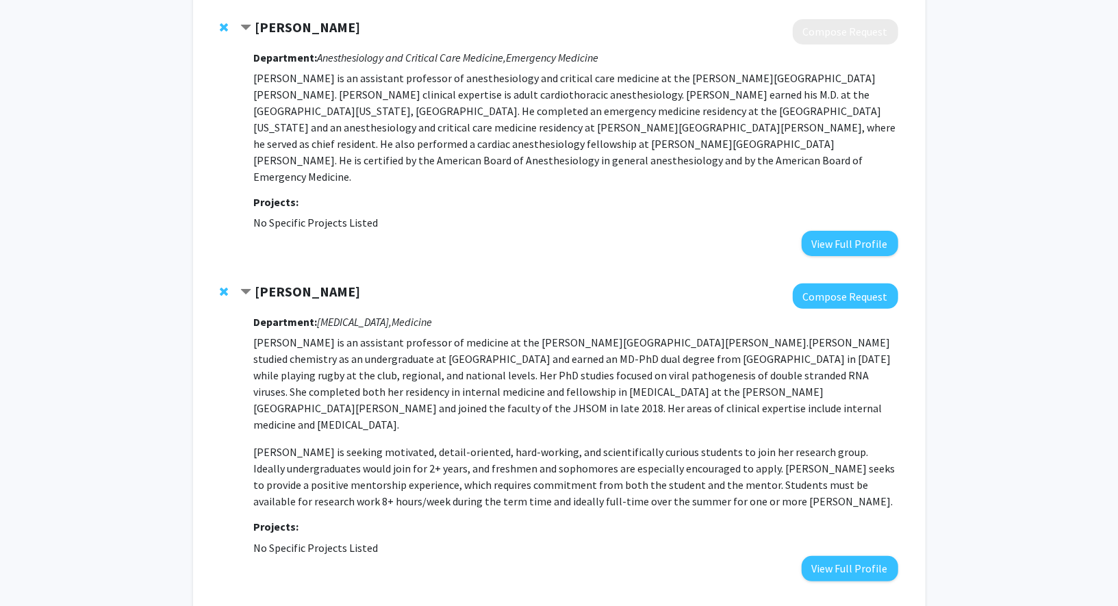
scroll to position [142, 0]
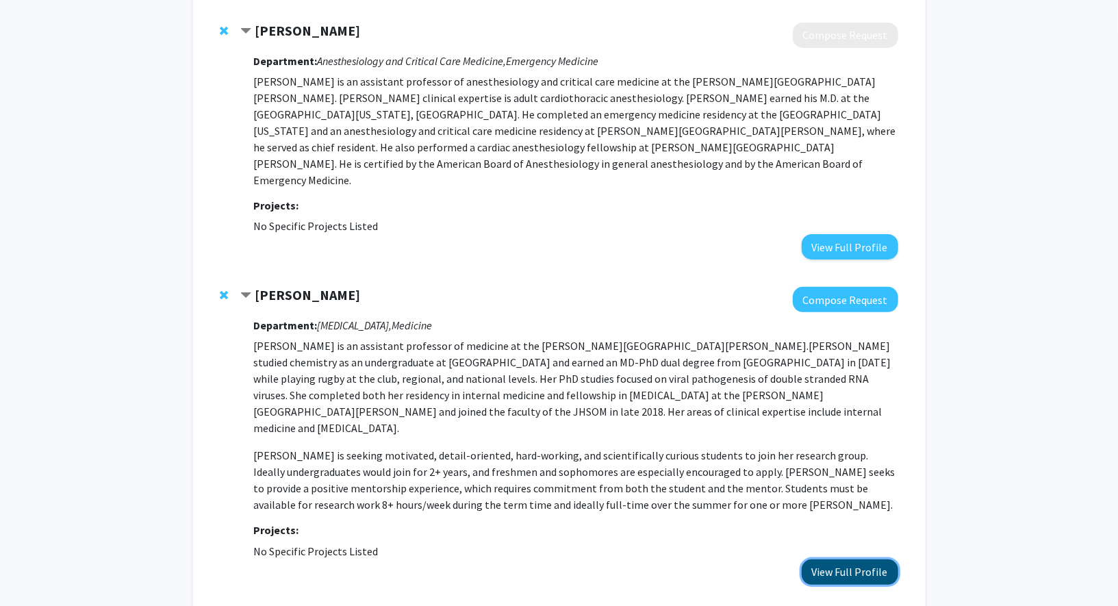
click at [815, 559] on button "View Full Profile" at bounding box center [850, 571] width 97 height 25
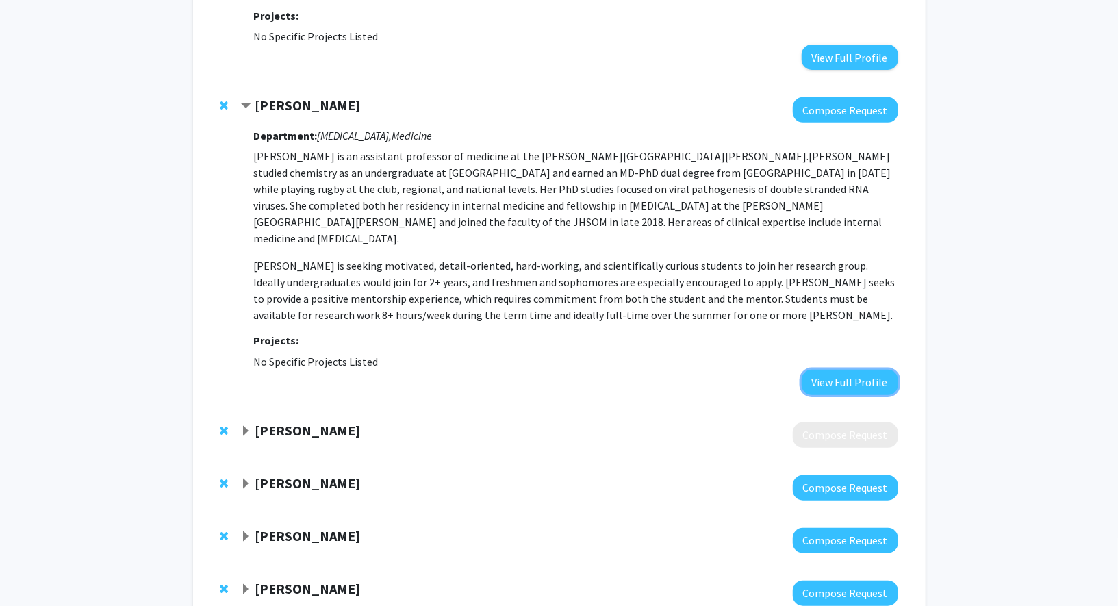
scroll to position [450, 0]
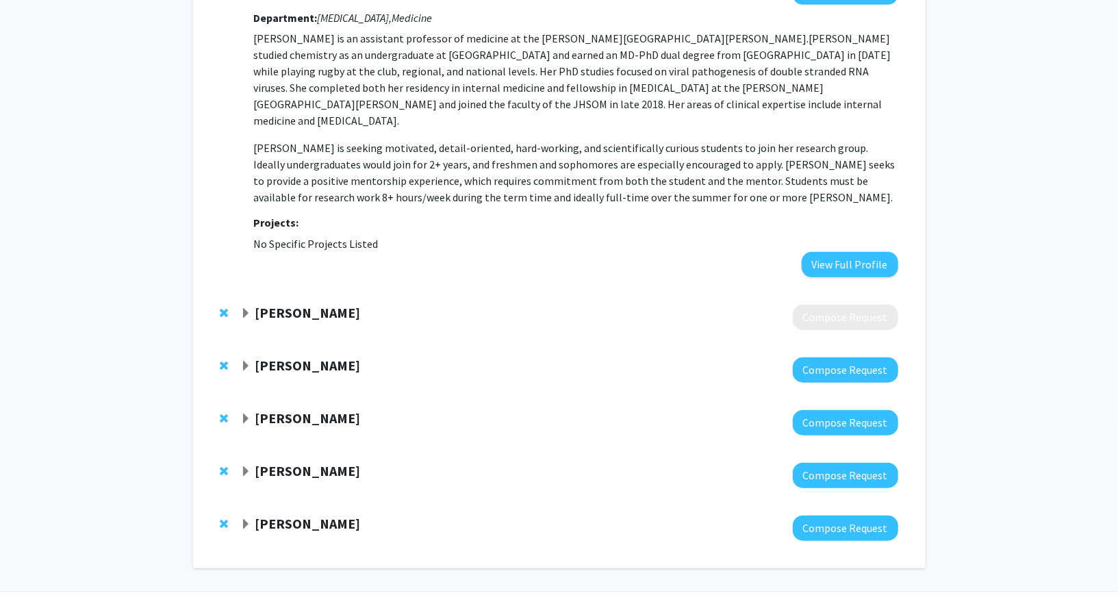
click at [292, 409] on strong "[PERSON_NAME]" at bounding box center [307, 417] width 105 height 17
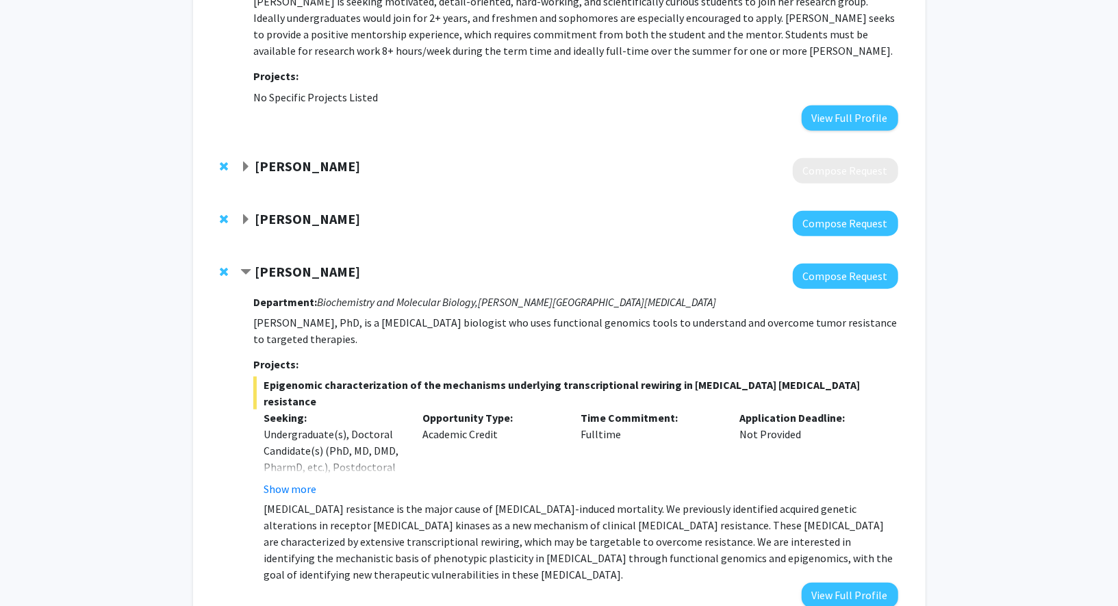
scroll to position [600, 0]
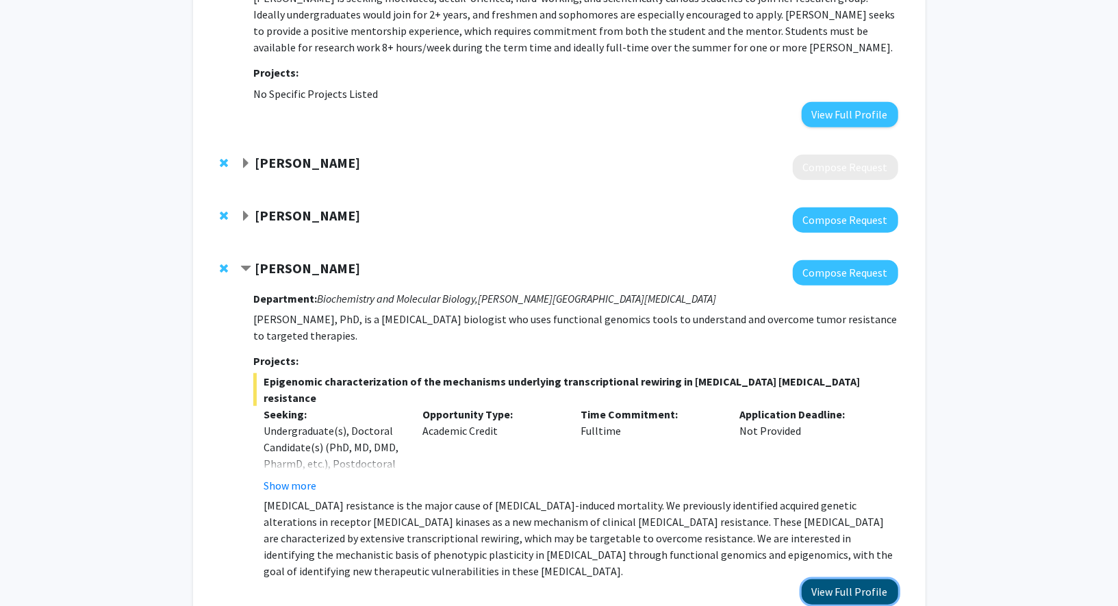
click at [818, 579] on button "View Full Profile" at bounding box center [850, 591] width 97 height 25
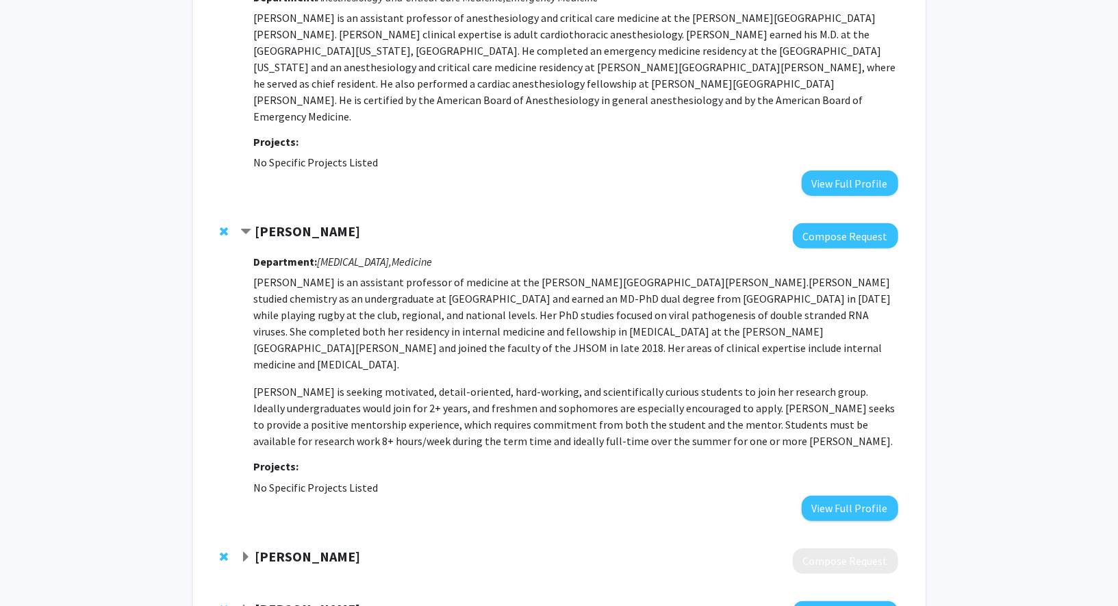
scroll to position [0, 0]
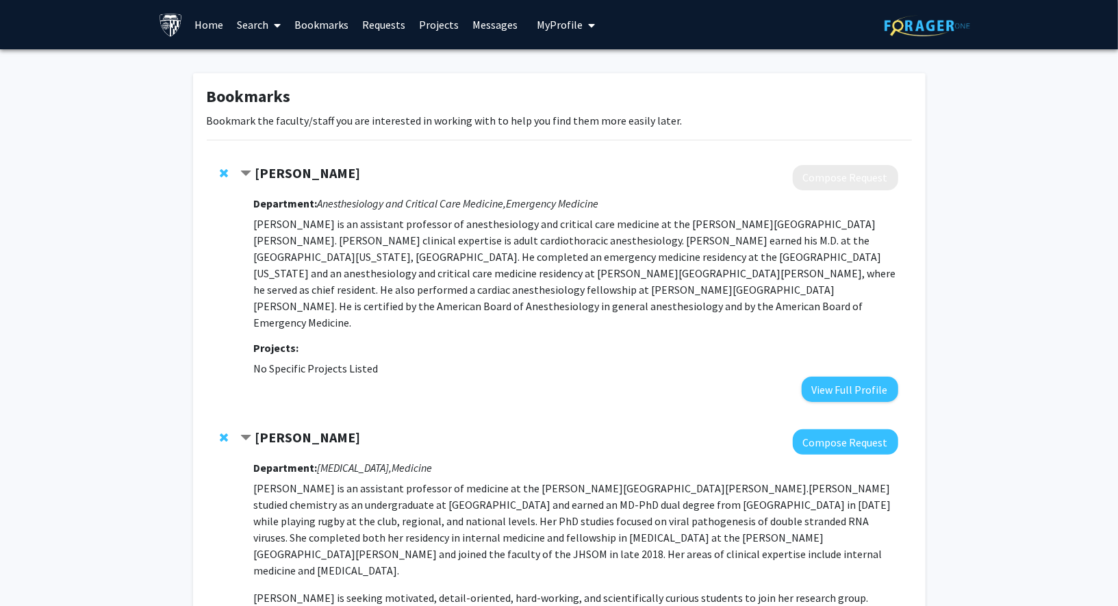
click at [246, 25] on link "Search" at bounding box center [258, 25] width 57 height 48
click at [296, 62] on span "Faculty/Staff" at bounding box center [280, 62] width 101 height 27
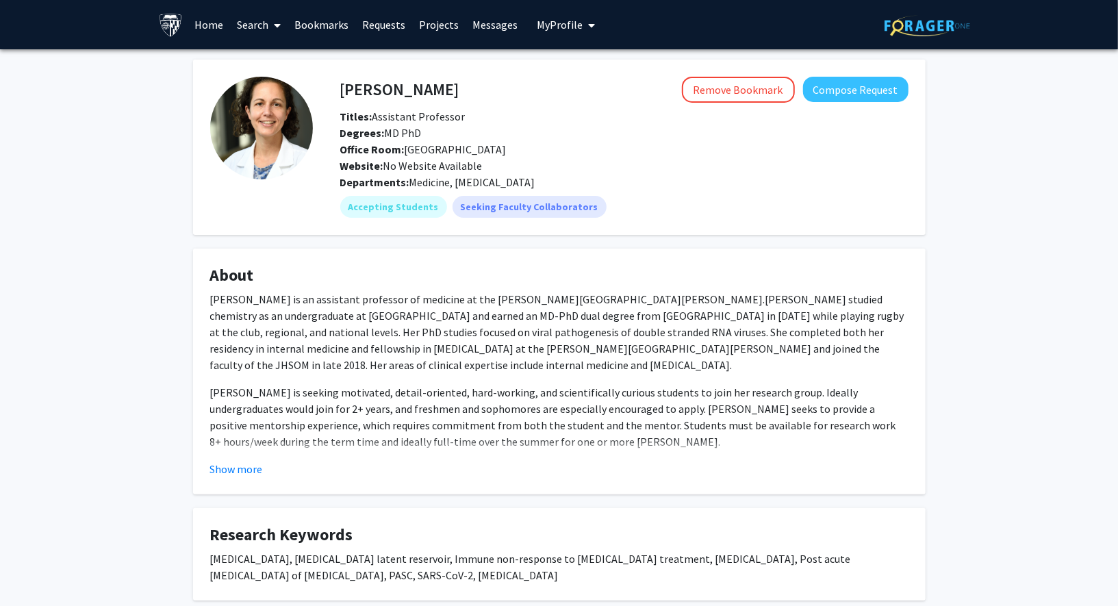
drag, startPoint x: 405, startPoint y: 151, endPoint x: 527, endPoint y: 153, distance: 121.9
click at [527, 153] on div "Office Room: Rangos Research Building" at bounding box center [624, 149] width 589 height 16
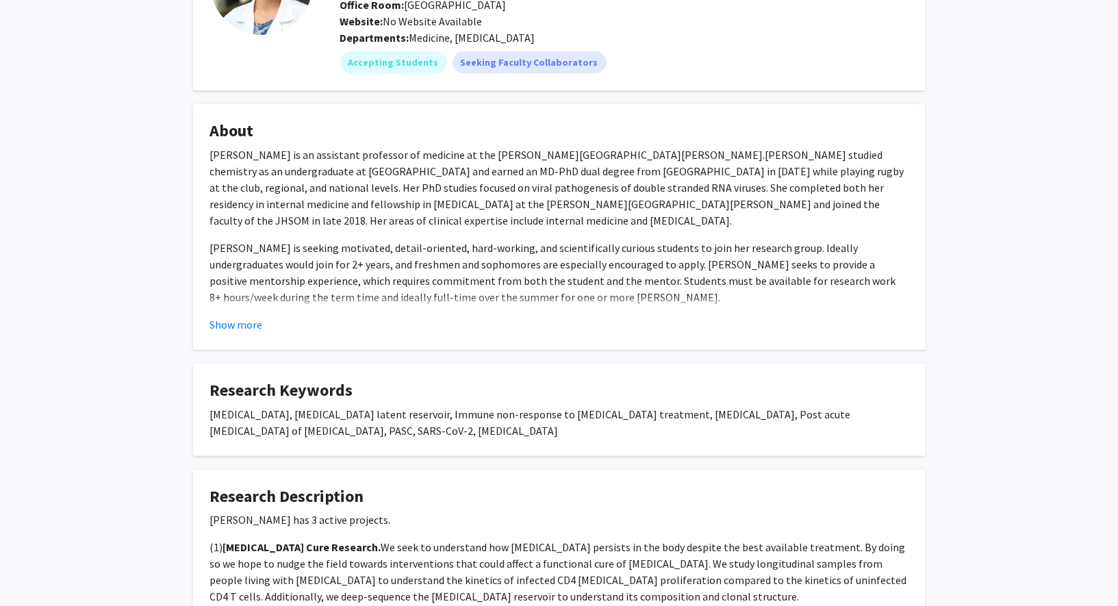
scroll to position [21, 0]
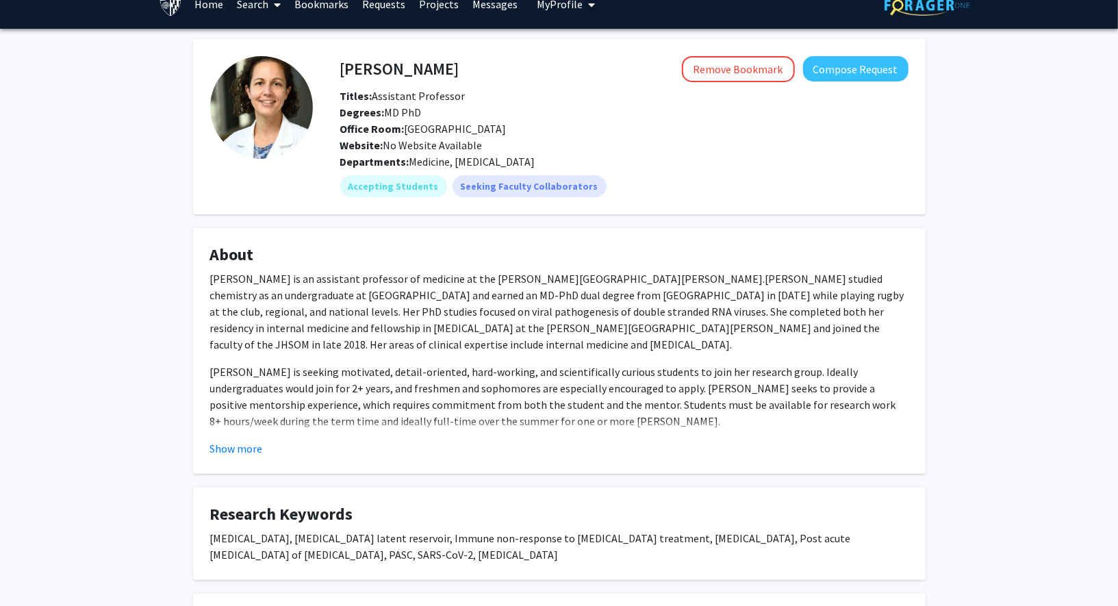
click at [676, 235] on fg-card "About Dr. Annie Antar is an assistant professor of medicine at the Johns Hopkin…" at bounding box center [559, 351] width 732 height 246
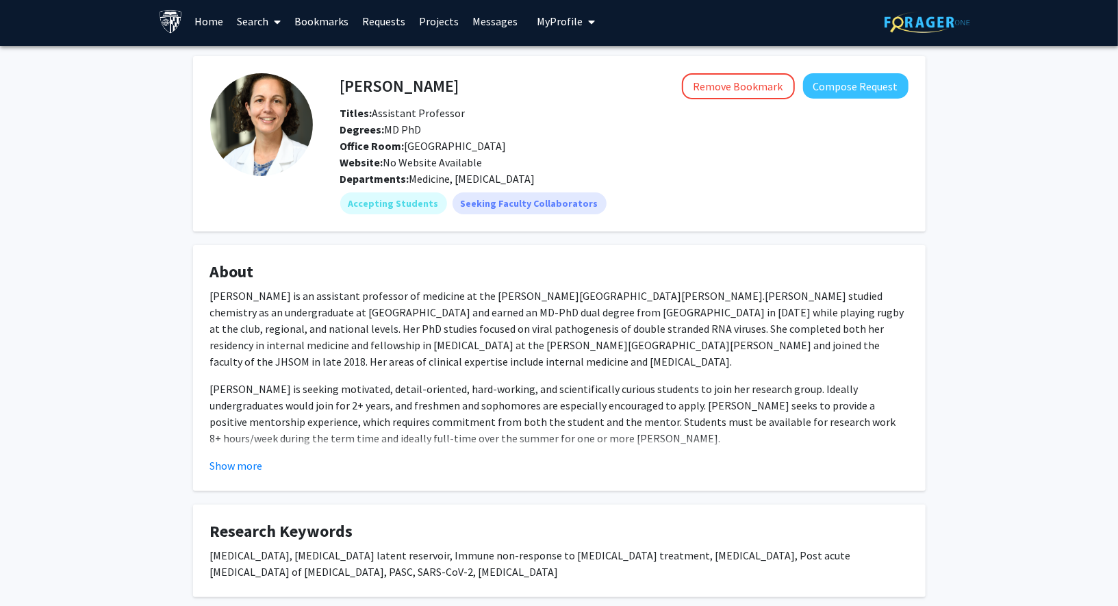
scroll to position [0, 0]
